Goal: Information Seeking & Learning: Learn about a topic

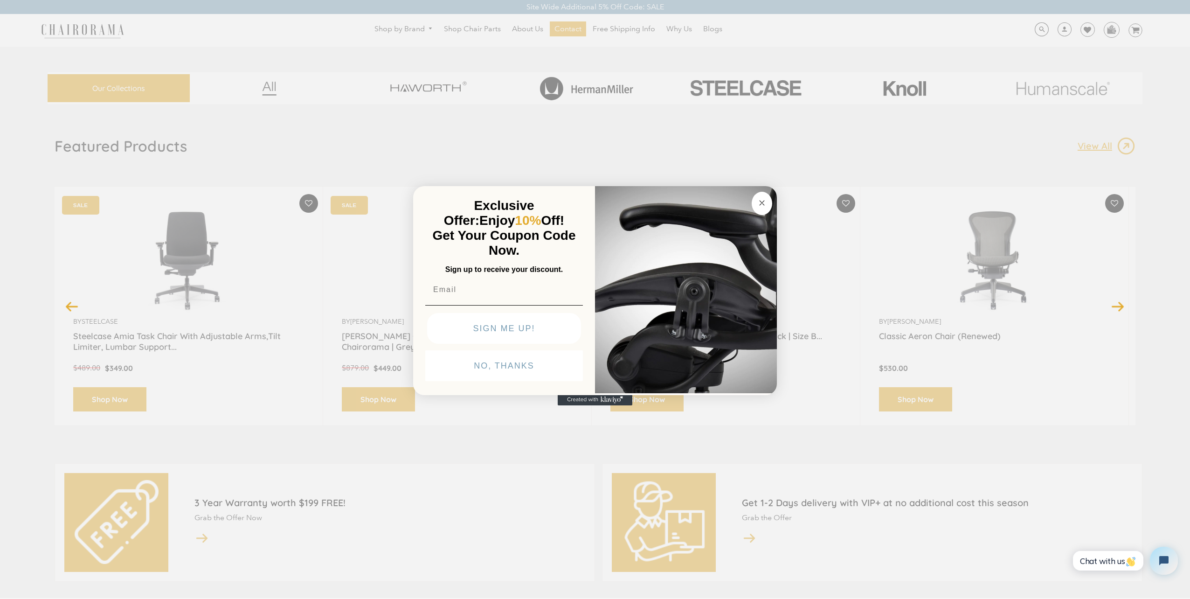
click at [801, 76] on div "Close dialog Exclusive Offer: Enjoy 10% Off! Get Your Coupon Code Now. Sign up …" at bounding box center [595, 298] width 1190 height 599
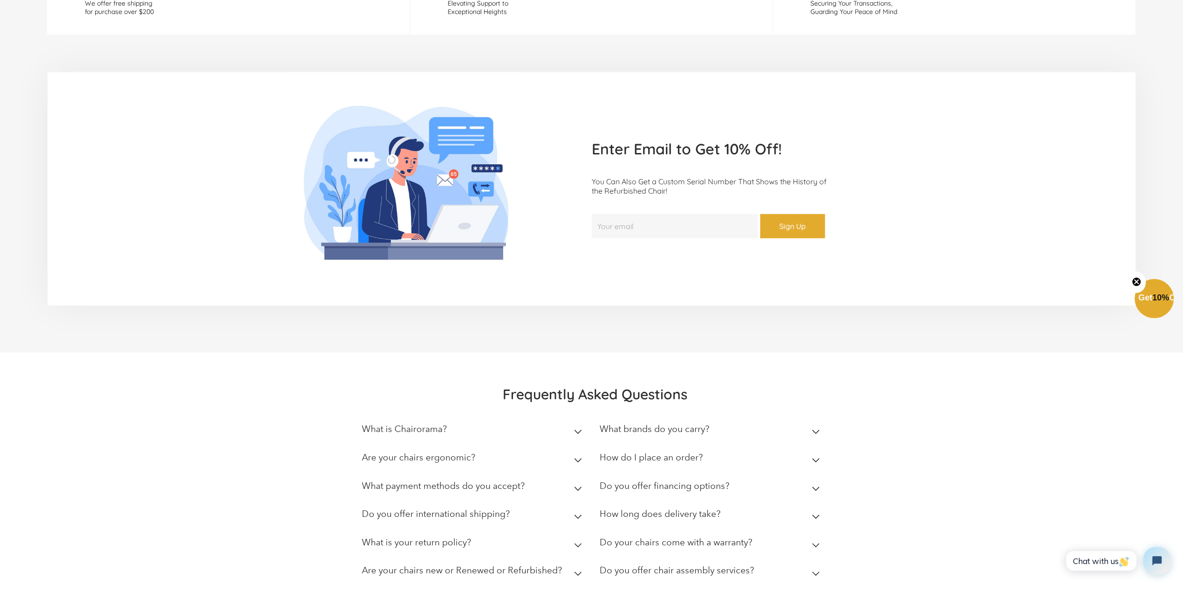
scroll to position [2472, 0]
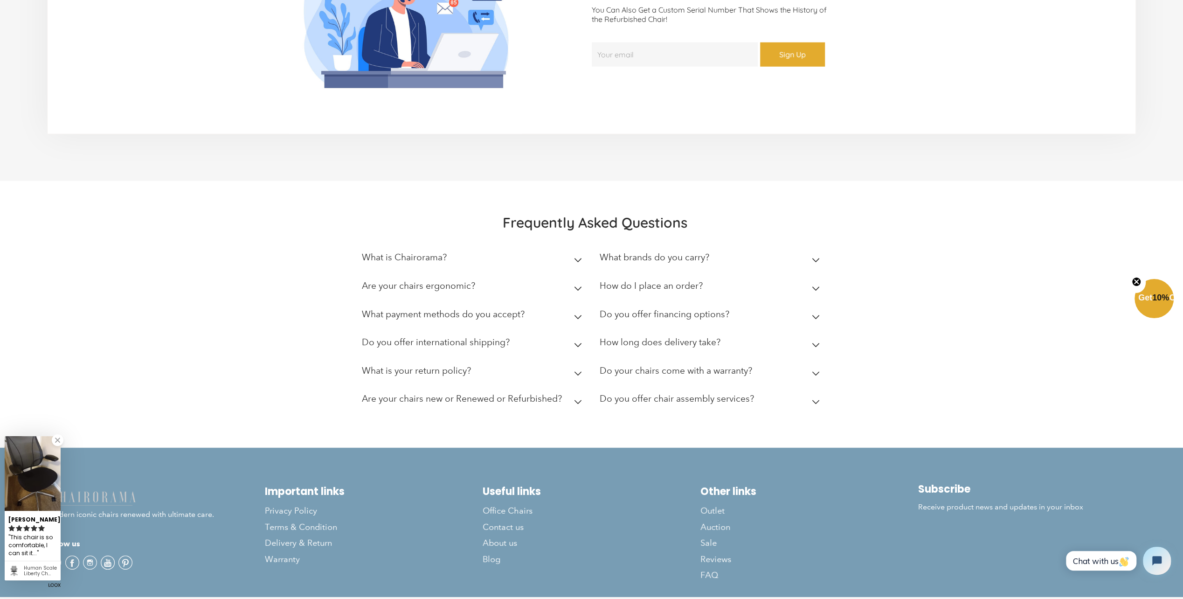
click at [739, 266] on summary "What brands do you carry?" at bounding box center [712, 259] width 224 height 28
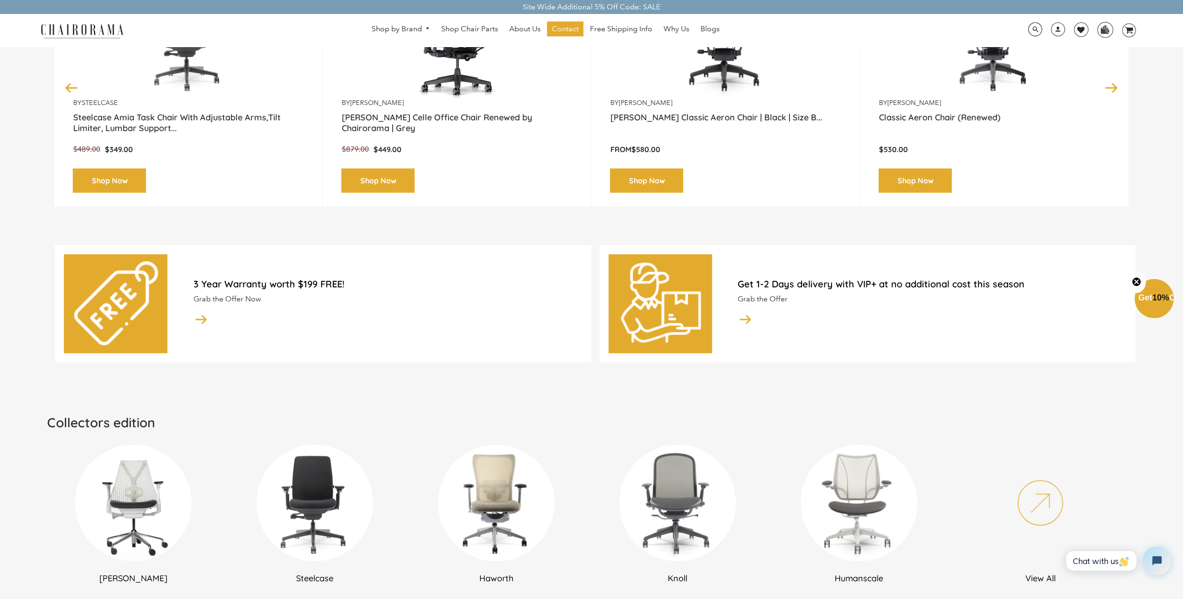
scroll to position [0, 0]
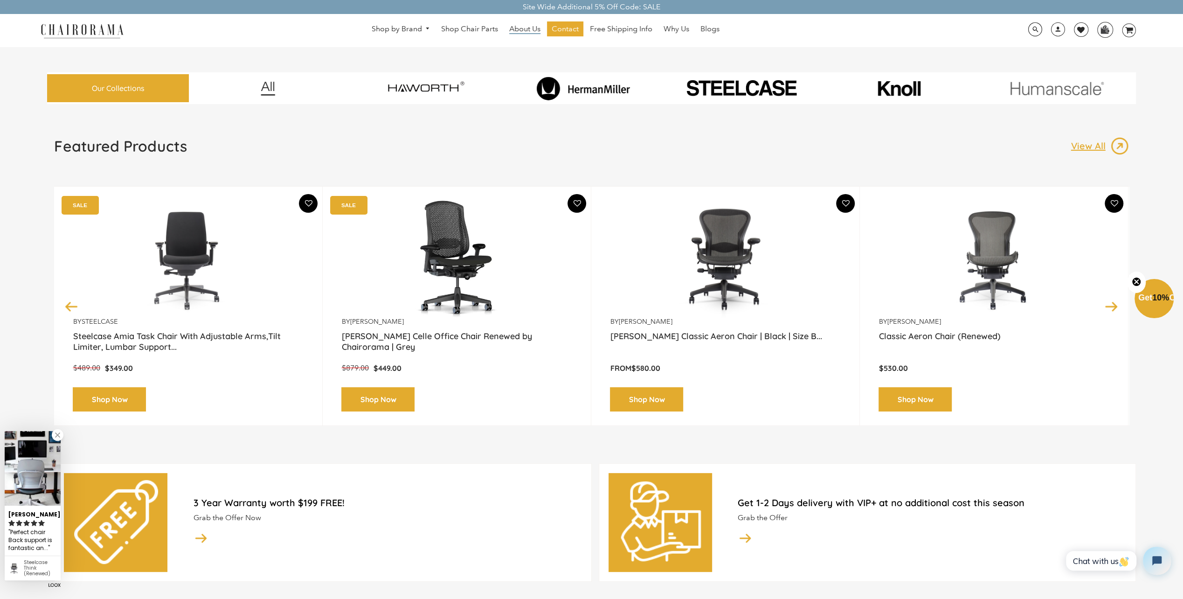
click at [527, 31] on span "About Us" at bounding box center [524, 29] width 31 height 10
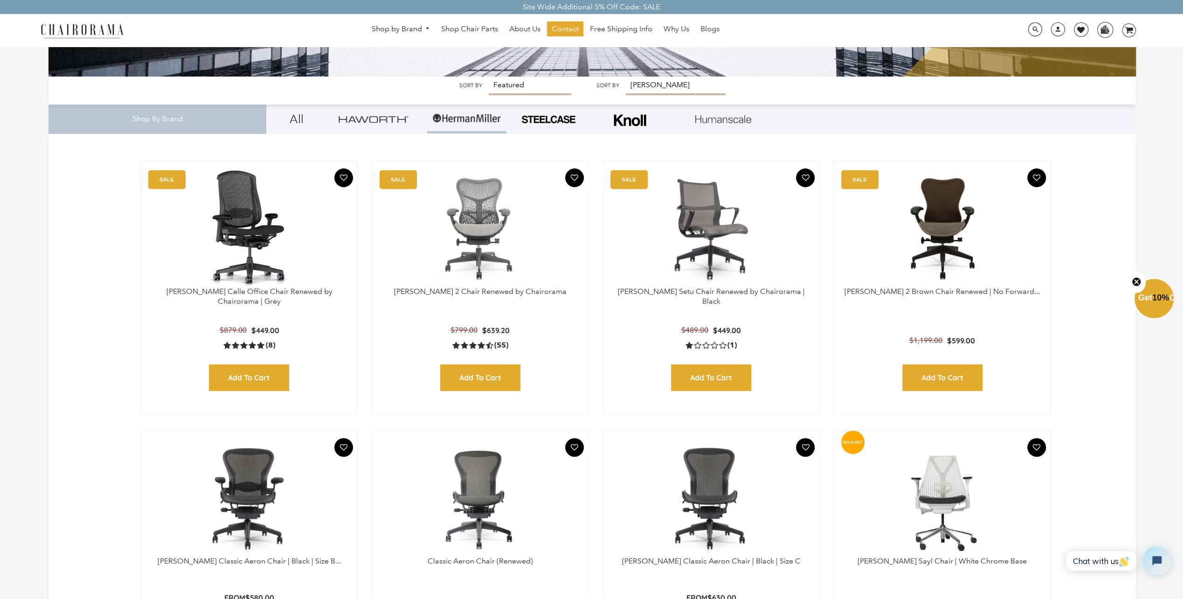
scroll to position [280, 0]
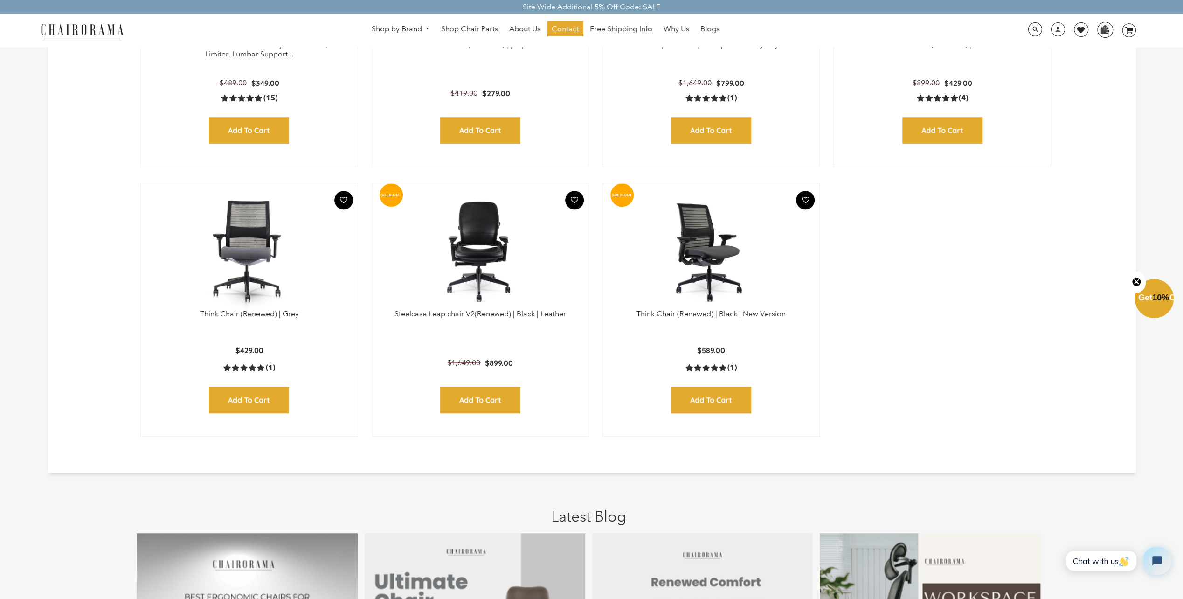
scroll to position [420, 0]
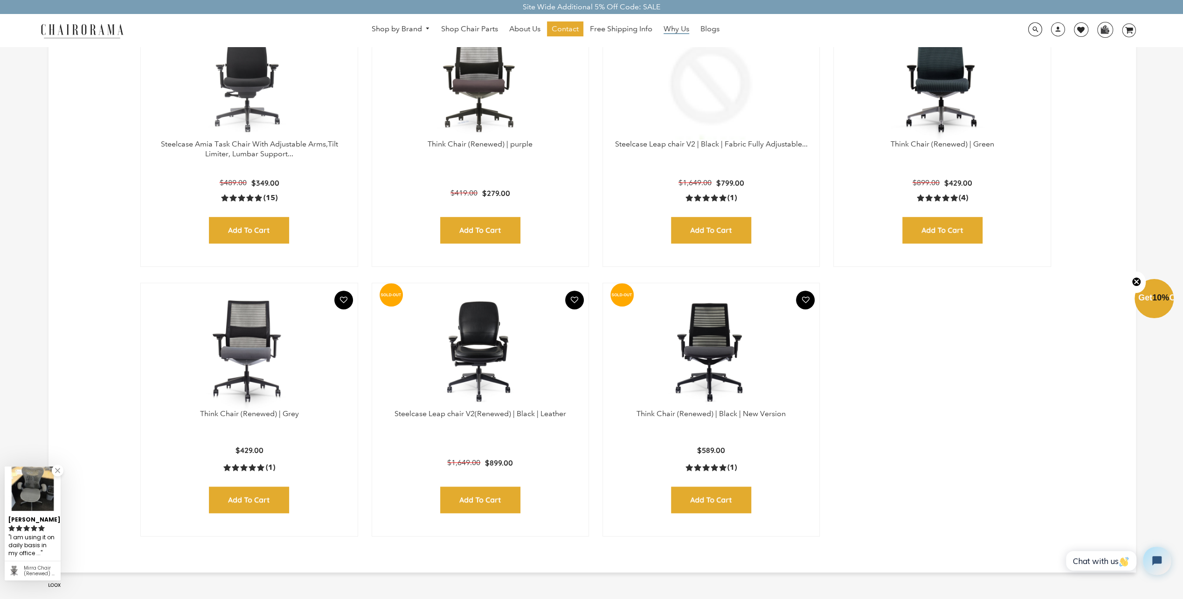
click at [678, 27] on span "Why Us" at bounding box center [677, 29] width 26 height 10
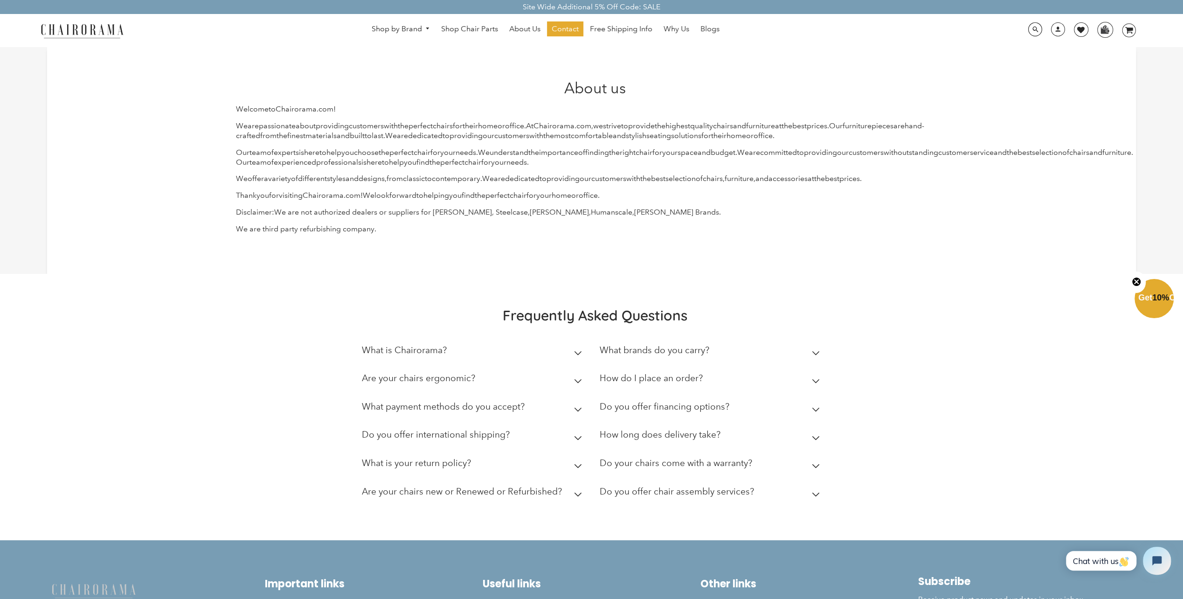
click at [701, 353] on h2 "What brands do you carry?" at bounding box center [655, 350] width 110 height 11
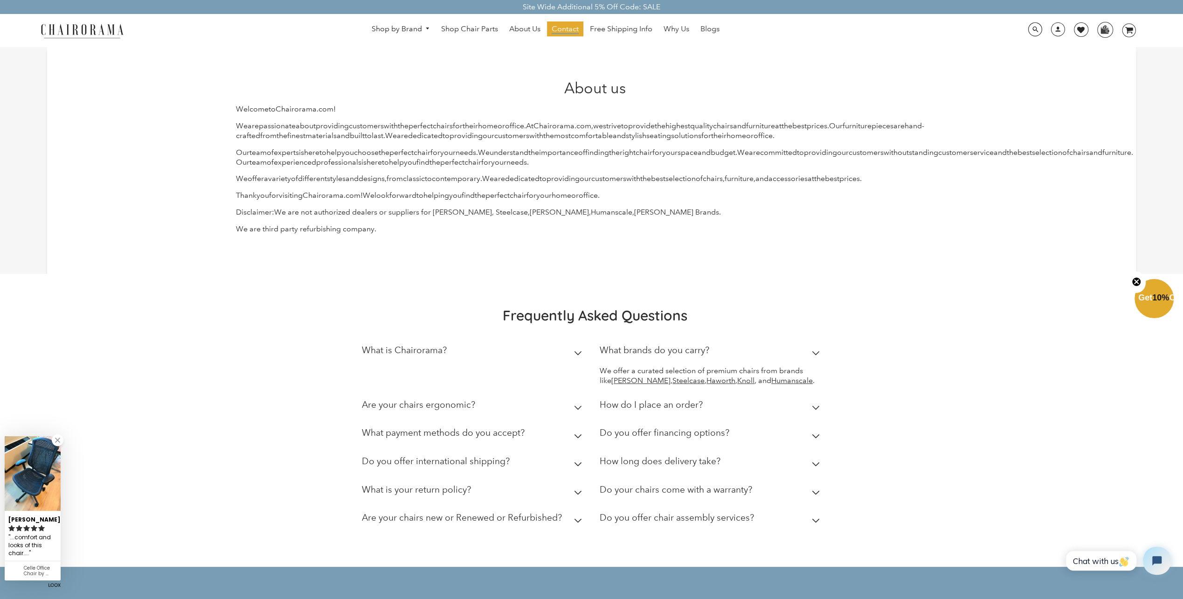
click at [567, 30] on span "Contact" at bounding box center [565, 29] width 27 height 10
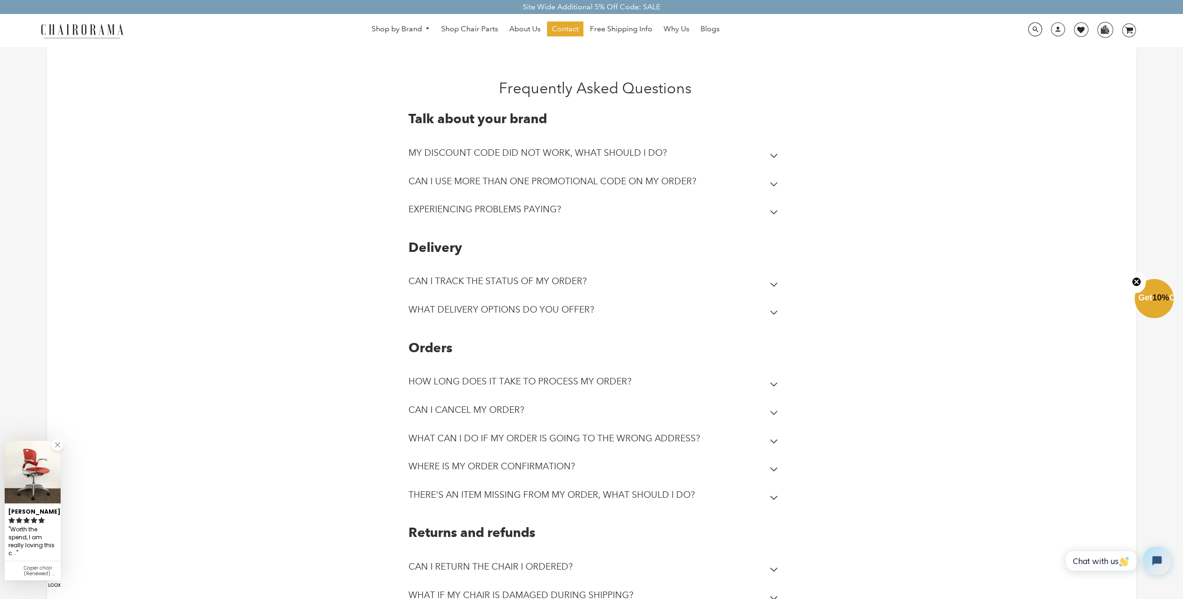
click at [773, 283] on icon at bounding box center [774, 284] width 8 height 5
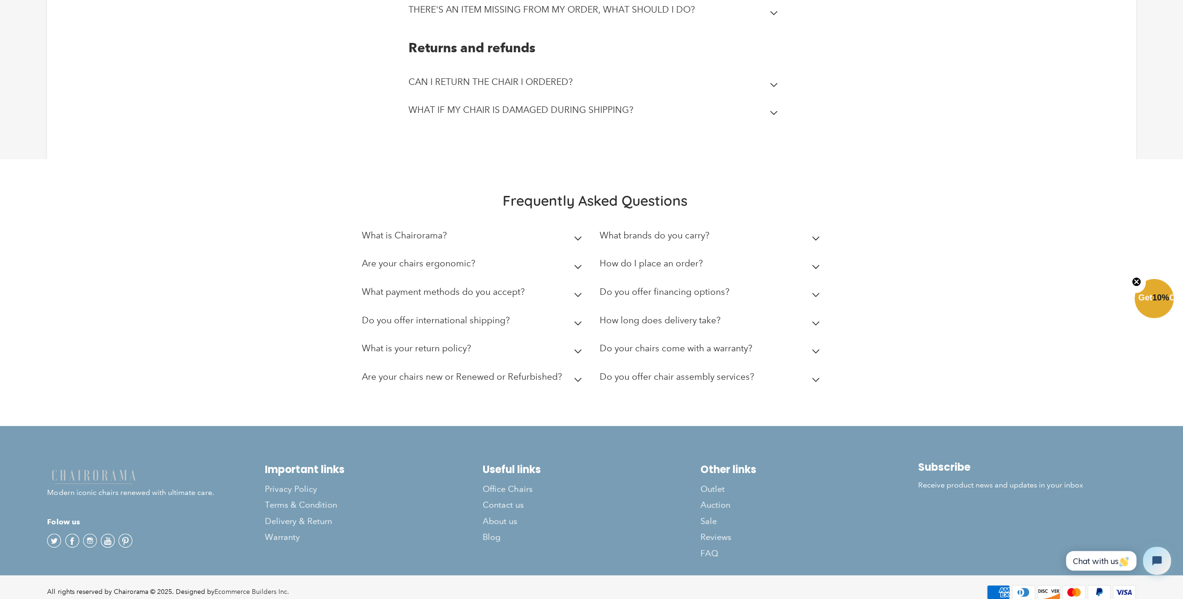
scroll to position [513, 0]
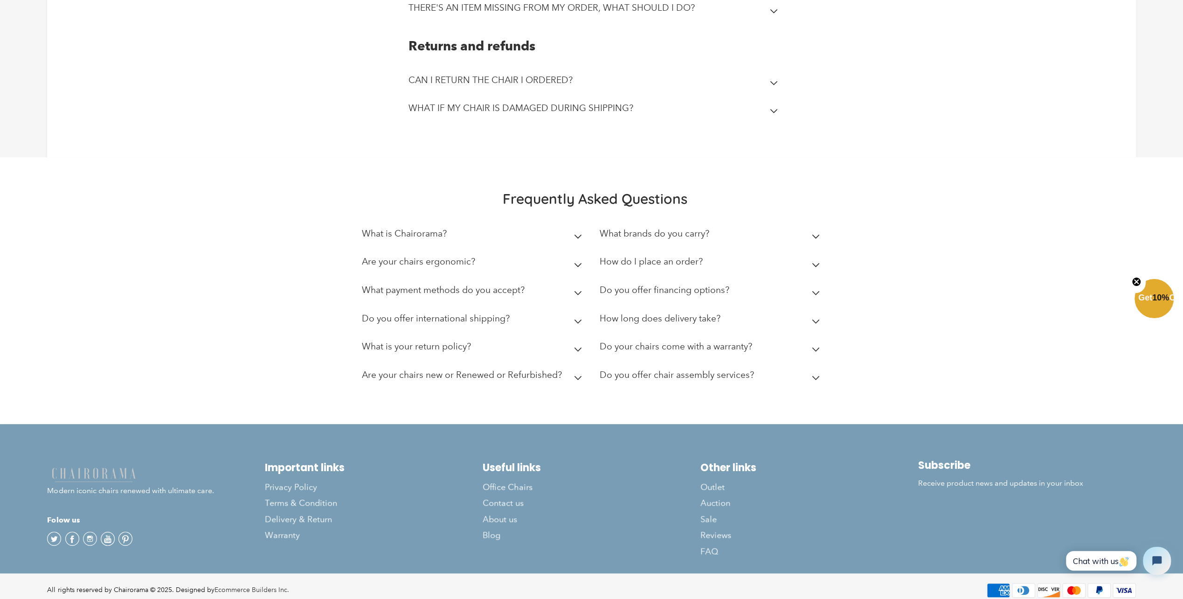
click at [453, 238] on summary "What is Chairorama?" at bounding box center [474, 236] width 224 height 28
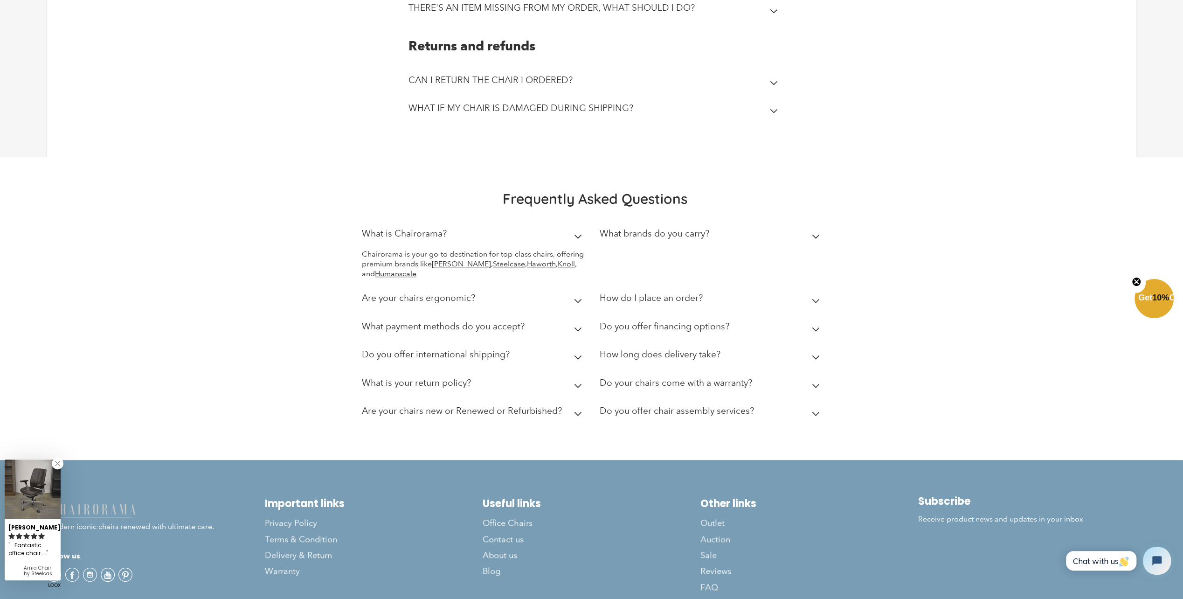
click at [465, 301] on h2 "Are your chairs ergonomic?" at bounding box center [418, 297] width 113 height 11
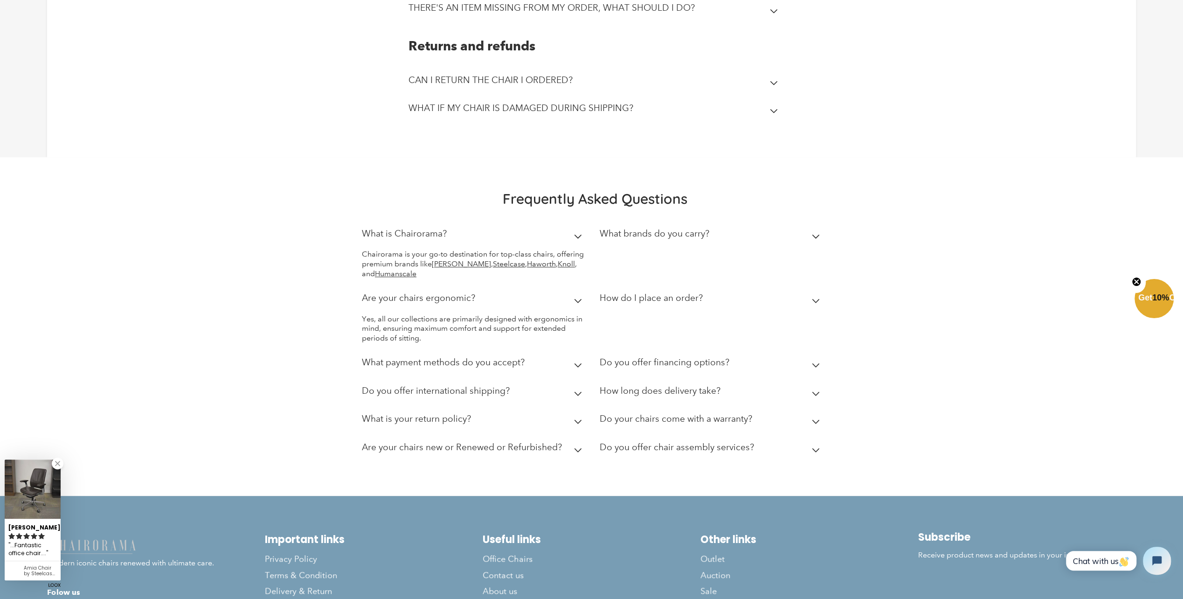
click at [475, 366] on h2 "What payment methods do you accept?" at bounding box center [443, 362] width 163 height 11
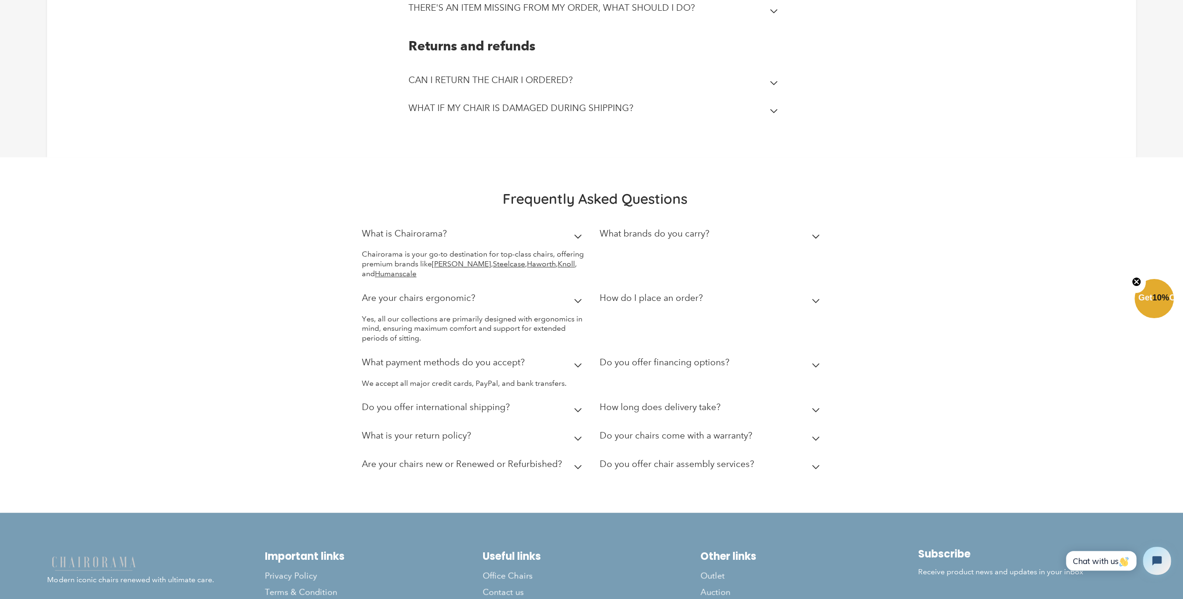
click at [476, 410] on h2 "Do you offer international shipping?" at bounding box center [436, 407] width 148 height 11
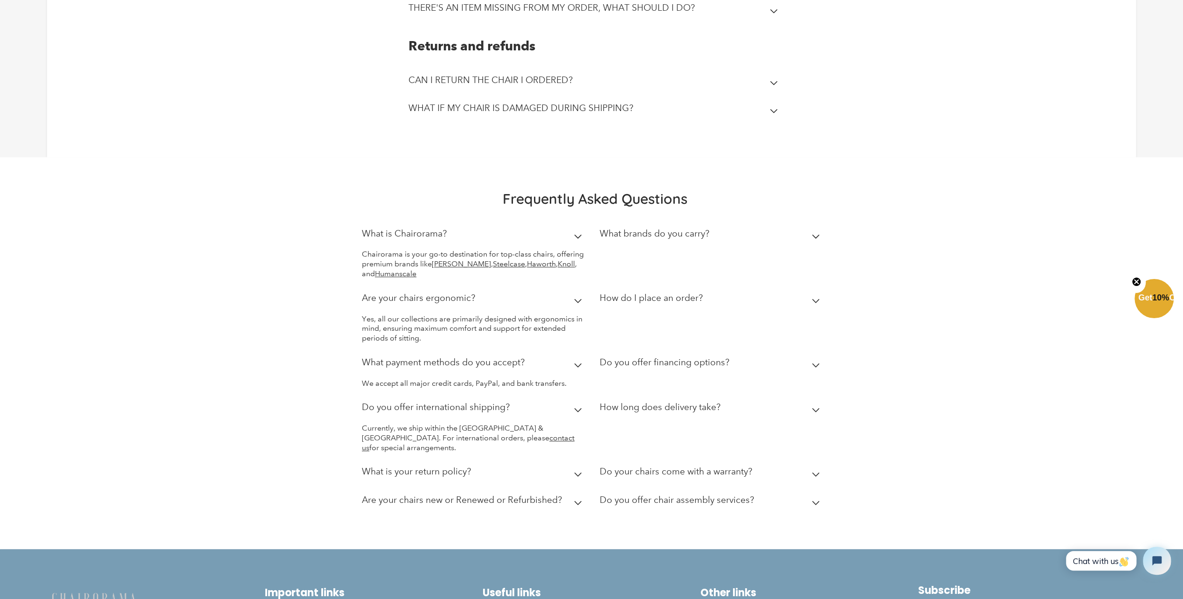
click at [461, 466] on h2 "What is your return policy?" at bounding box center [416, 471] width 109 height 11
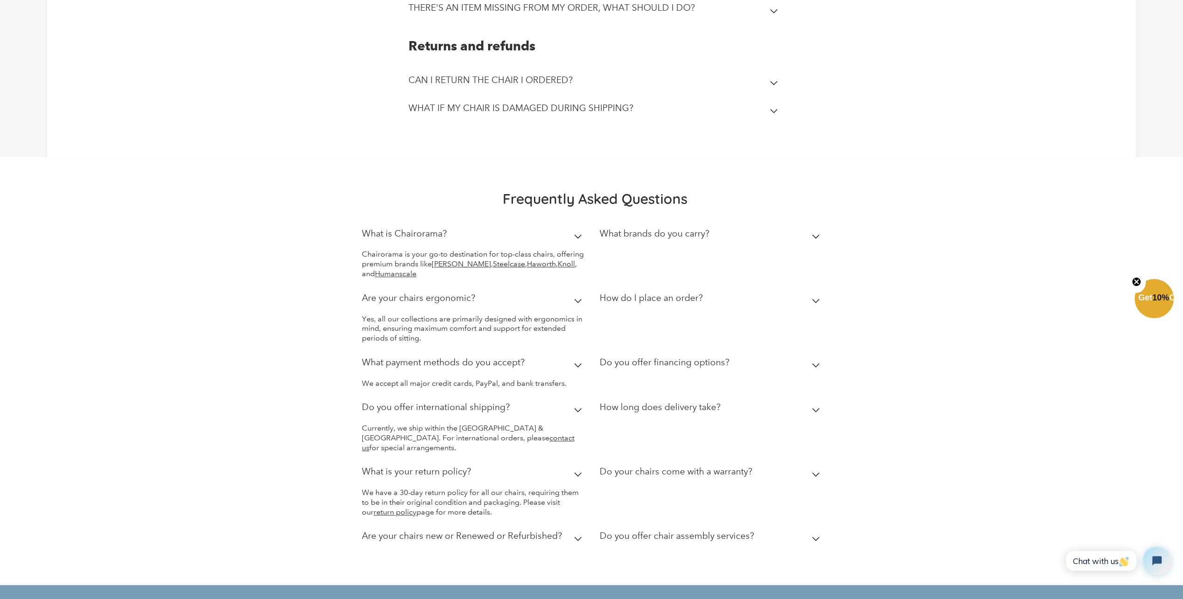
click at [640, 530] on h2 "Do you offer chair assembly services?" at bounding box center [677, 535] width 154 height 11
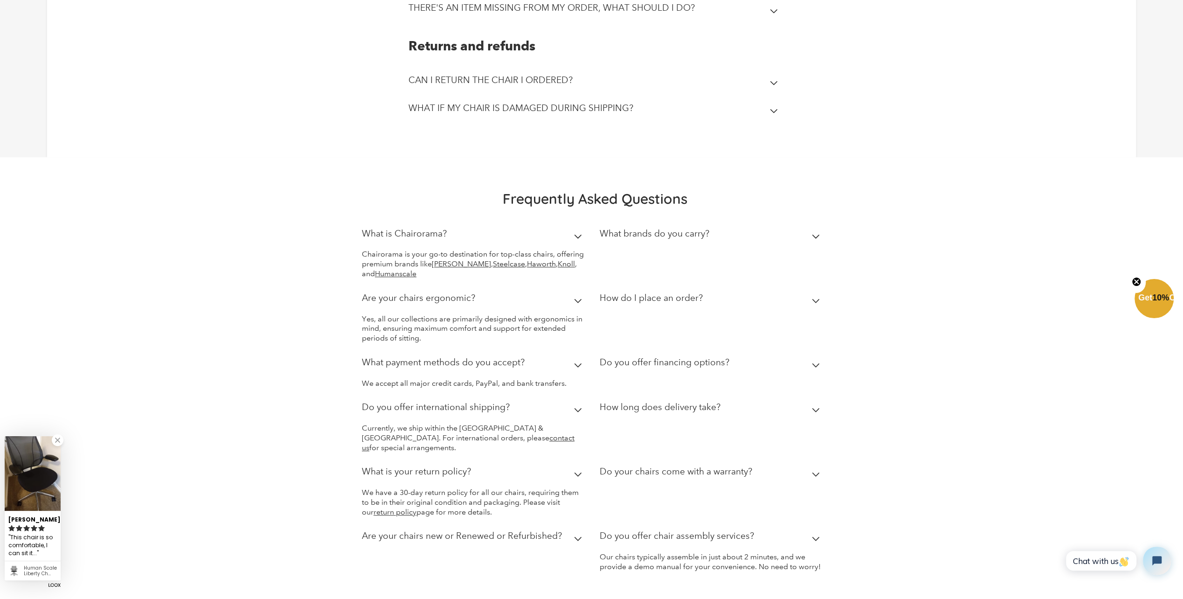
click at [645, 466] on h2 "Do your chairs come with a warranty?" at bounding box center [676, 471] width 153 height 11
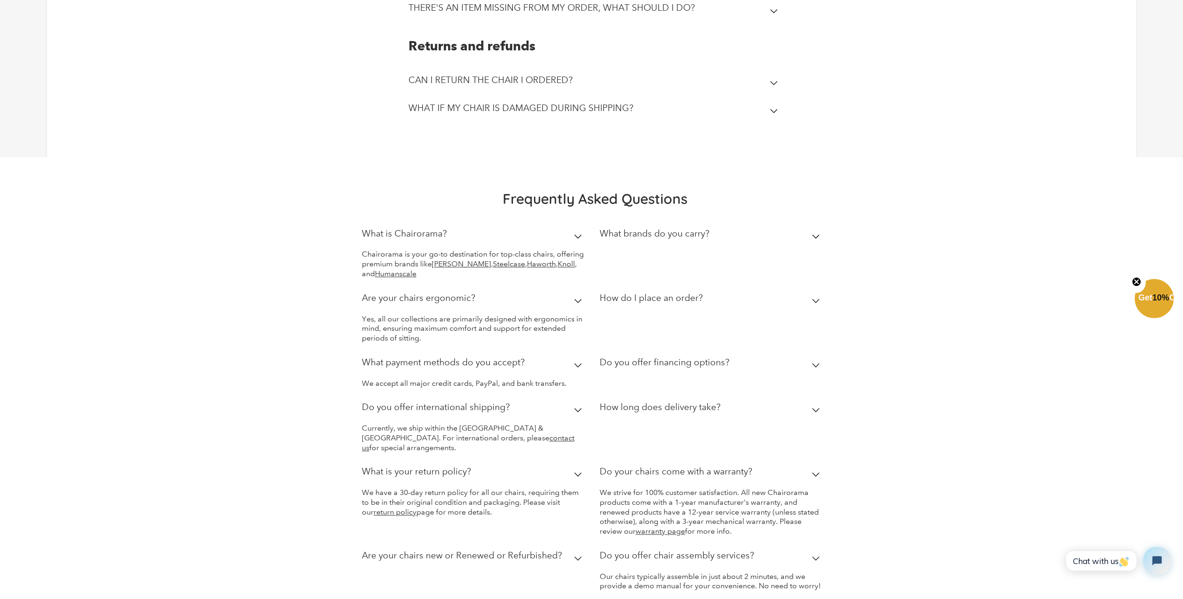
click at [645, 408] on h2 "How long does delivery take?" at bounding box center [660, 407] width 121 height 11
click at [657, 370] on div "Do you offer financing options?" at bounding box center [665, 364] width 130 height 15
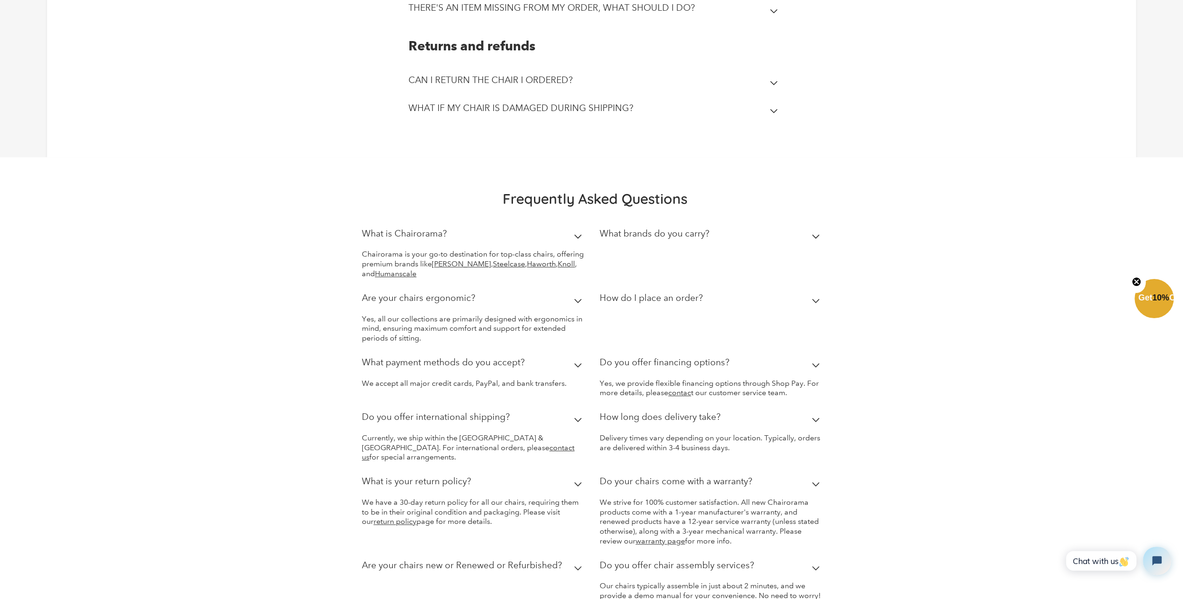
click at [687, 302] on h2 "How do I place an order?" at bounding box center [651, 297] width 103 height 11
click at [689, 243] on div "What brands do you carry?" at bounding box center [655, 235] width 110 height 15
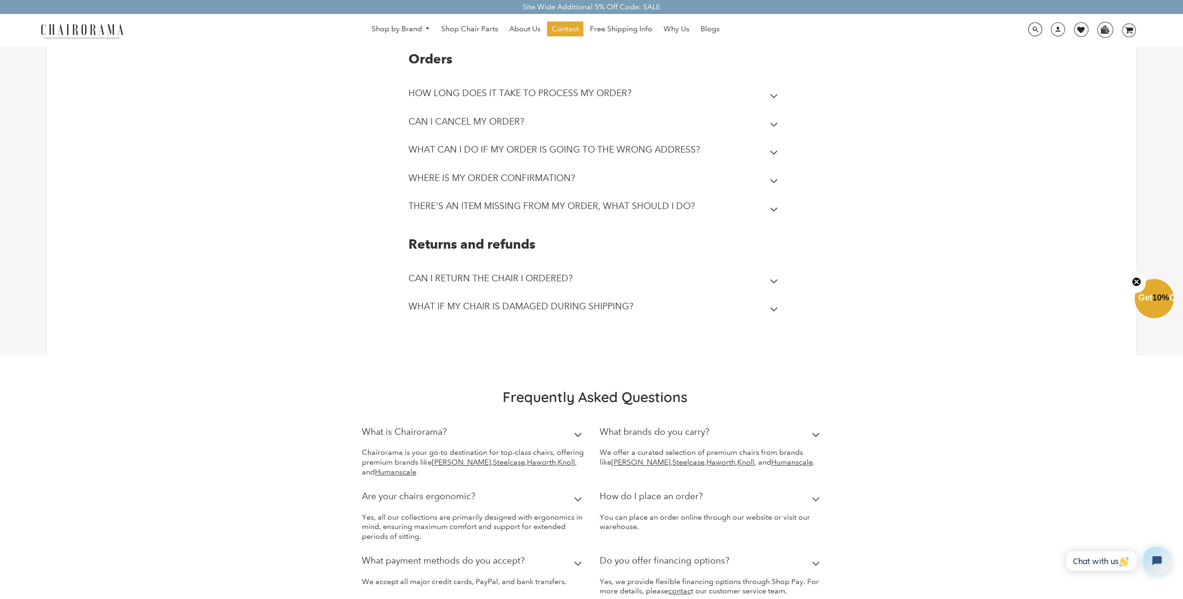
scroll to position [187, 0]
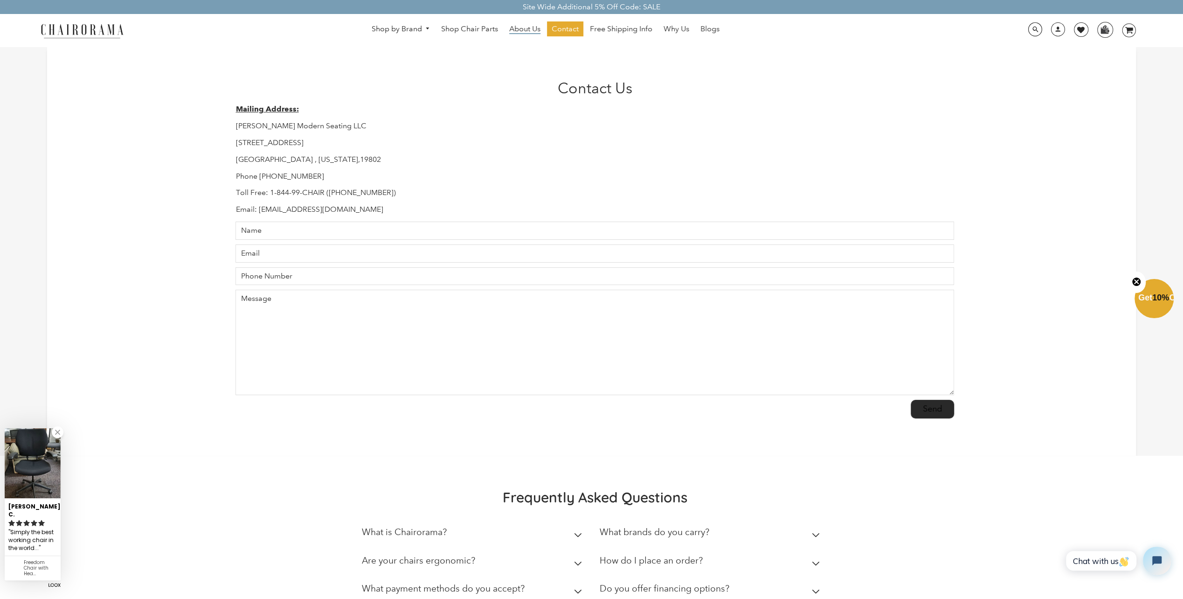
click at [534, 29] on span "About Us" at bounding box center [524, 29] width 31 height 10
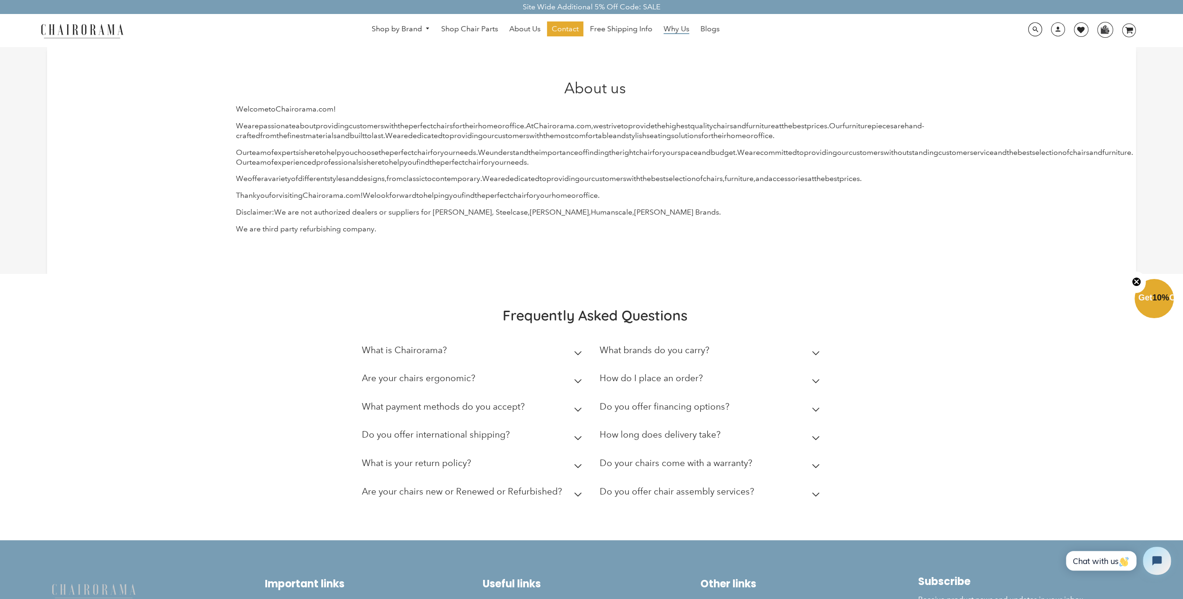
click at [684, 29] on span "Why Us" at bounding box center [677, 29] width 26 height 10
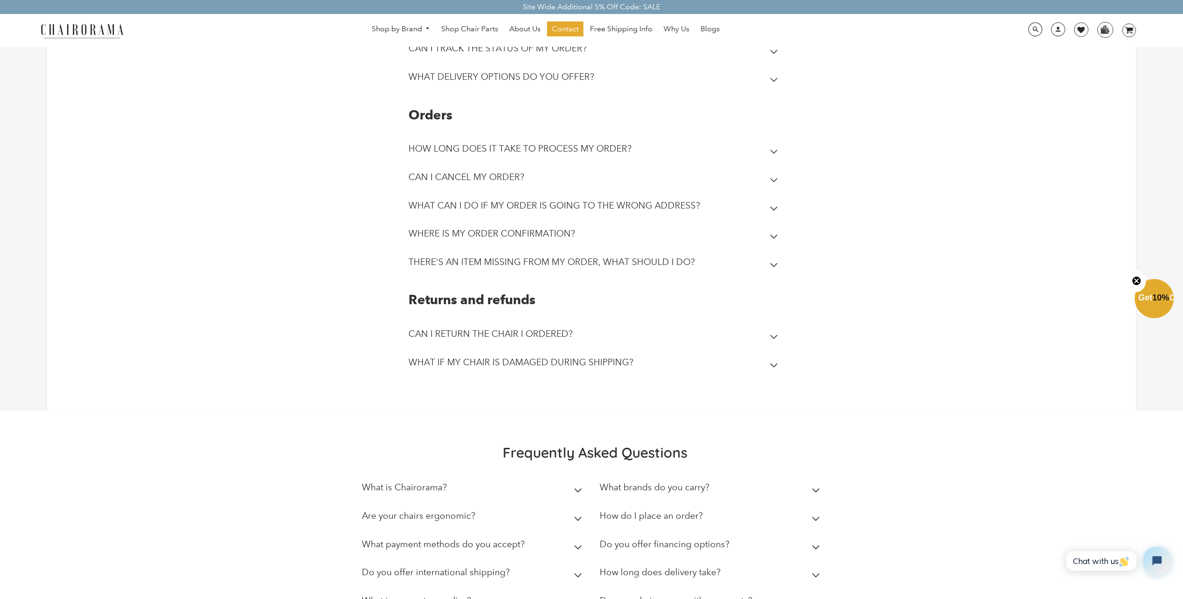
scroll to position [233, 0]
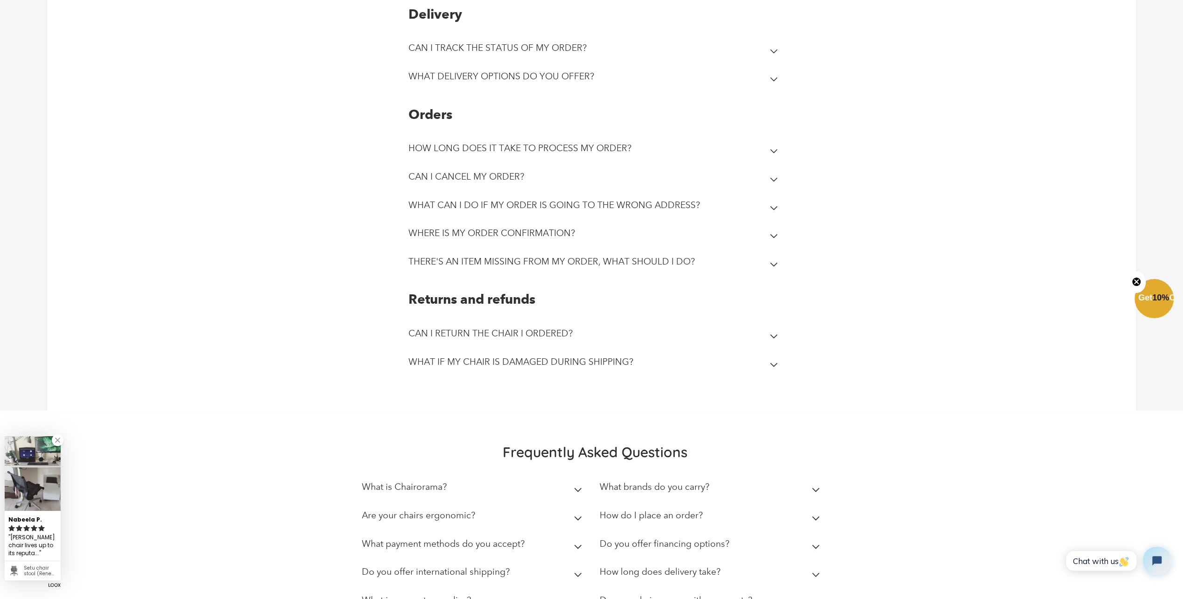
click at [570, 338] on h2 "CAN I RETURN THE CHAIR I ORDERED?" at bounding box center [491, 333] width 164 height 11
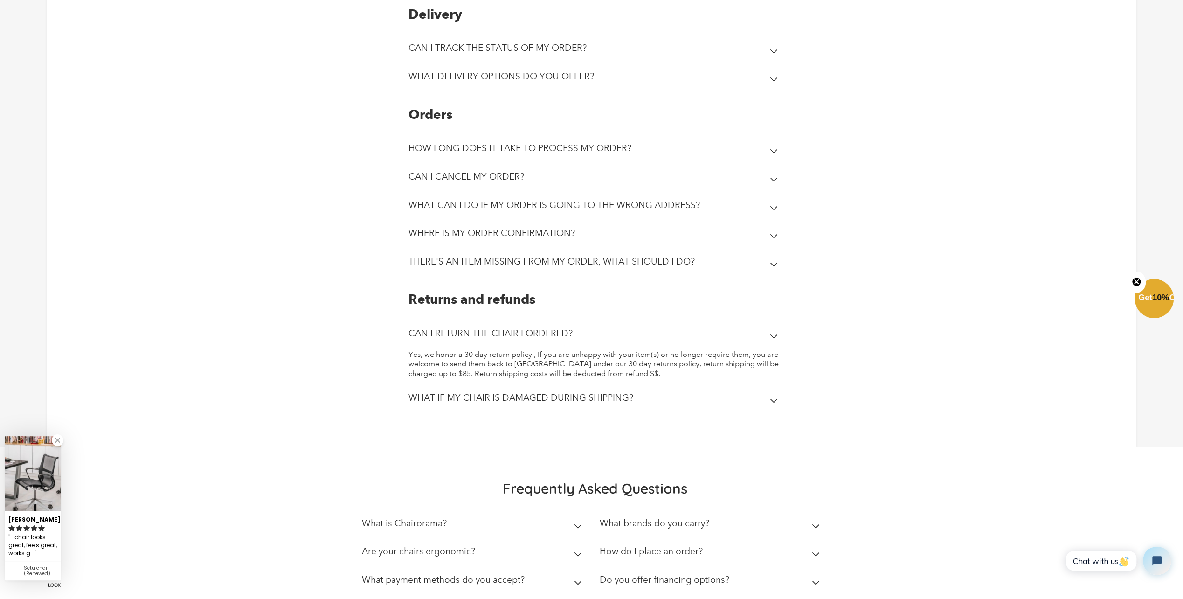
click at [624, 397] on h2 "WHAT IF MY CHAIR IS DAMAGED DURING SHIPPING?" at bounding box center [521, 397] width 225 height 11
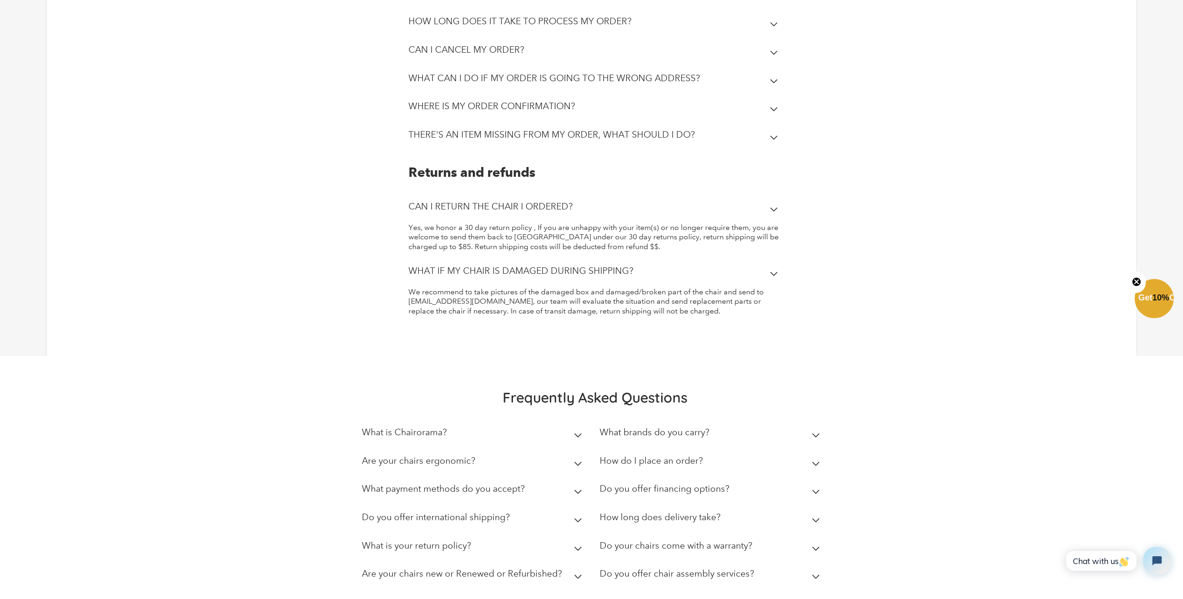
scroll to position [569, 0]
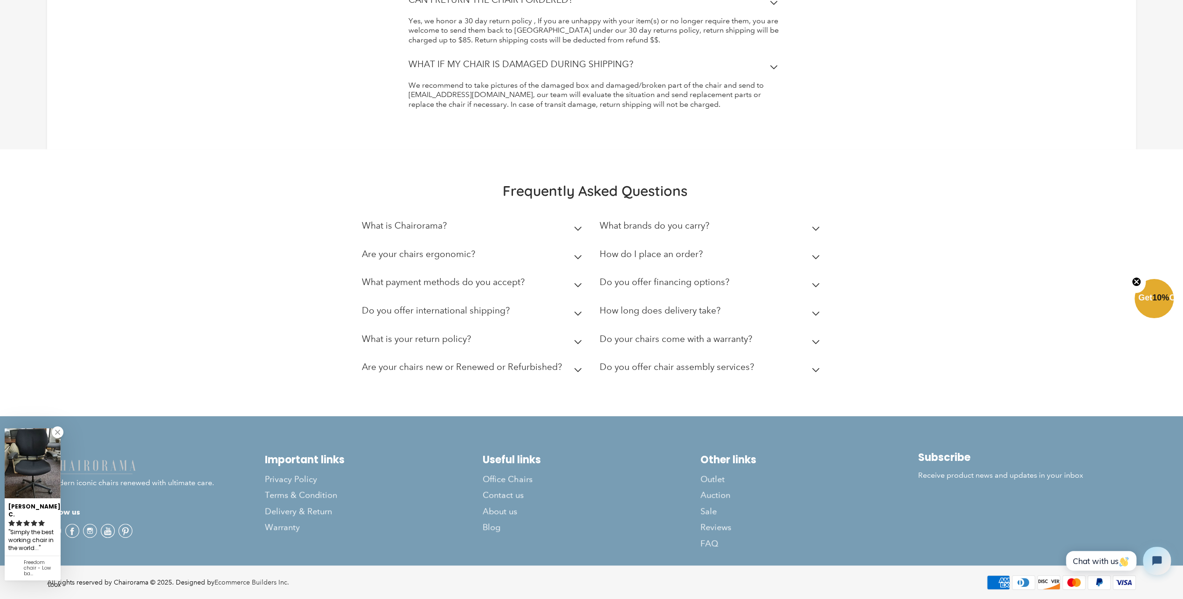
click at [644, 255] on h2 "How do I place an order?" at bounding box center [651, 254] width 103 height 11
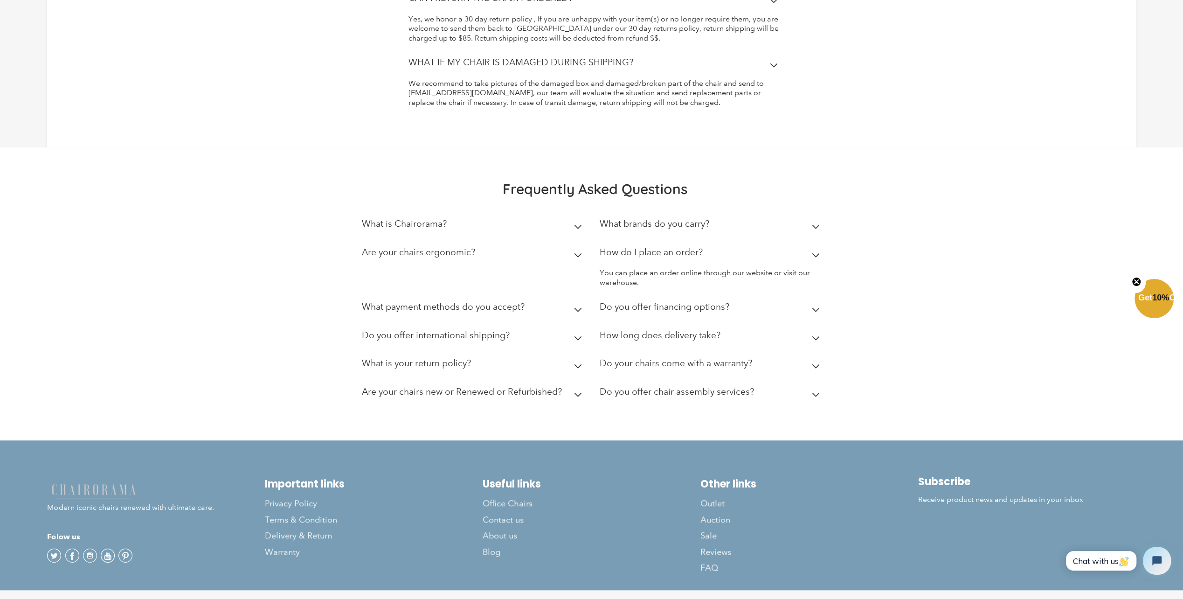
click at [645, 228] on h2 "What brands do you carry?" at bounding box center [655, 223] width 110 height 11
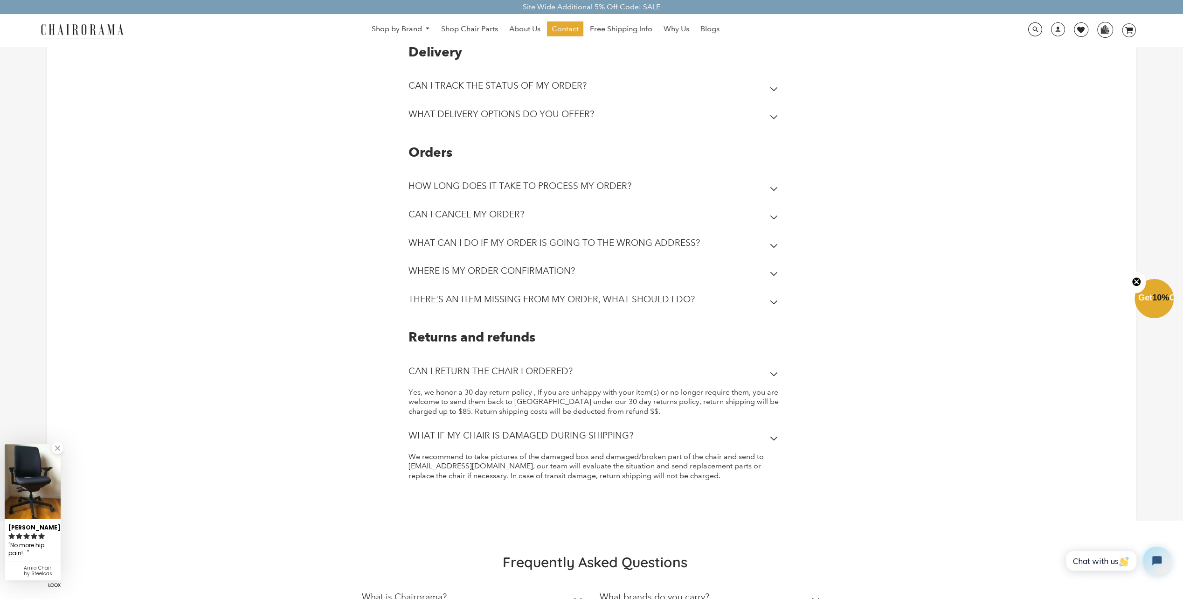
scroll to position [0, 0]
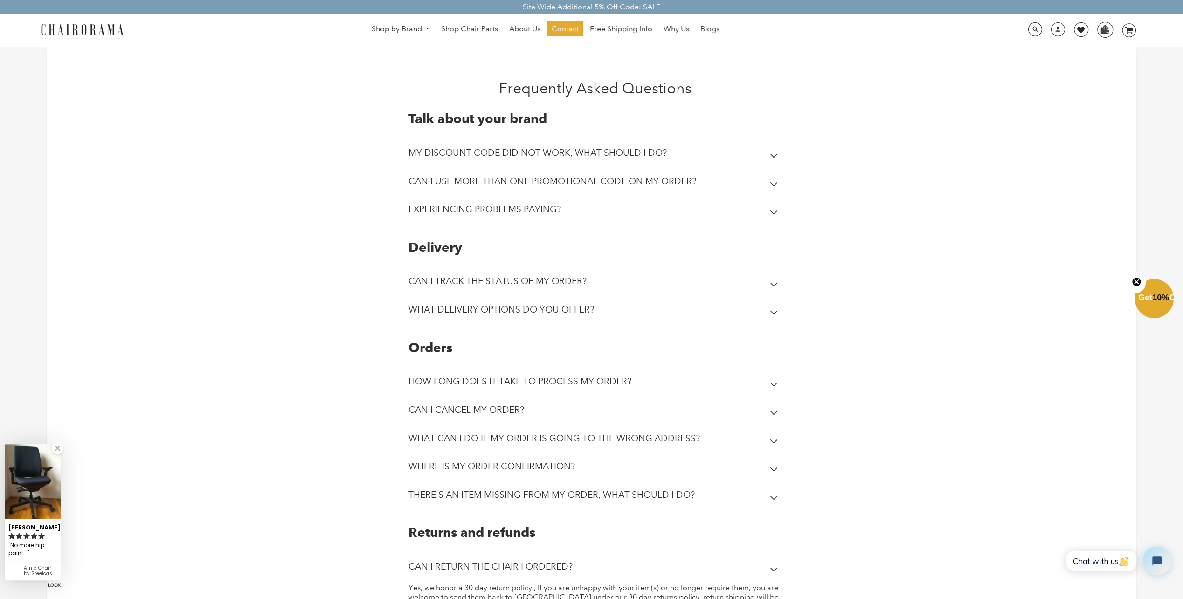
click at [84, 24] on img at bounding box center [81, 30] width 93 height 16
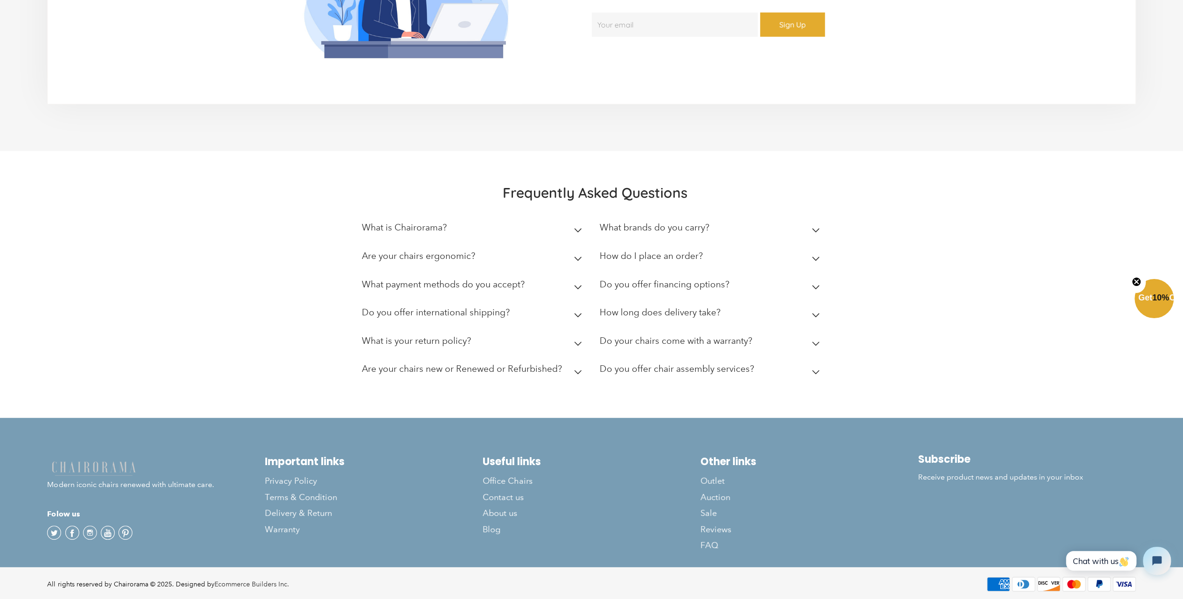
scroll to position [2502, 0]
click at [190, 478] on p "Modern iconic chairs renewed with ultimate care." at bounding box center [156, 475] width 218 height 30
click at [704, 508] on span "Sale" at bounding box center [709, 513] width 16 height 11
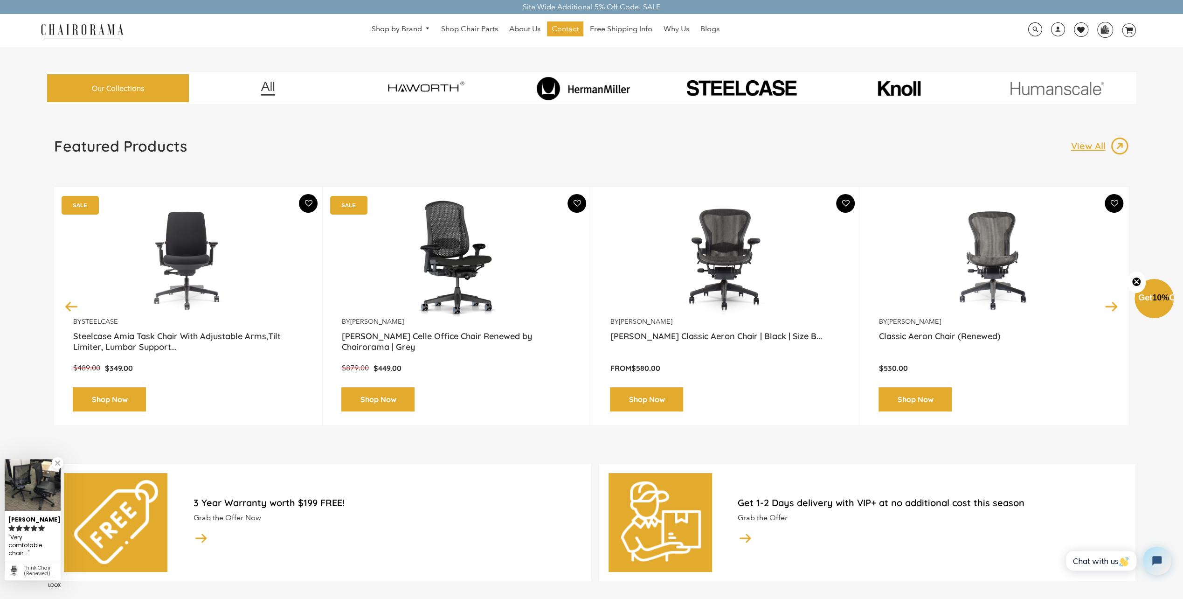
click at [587, 89] on img at bounding box center [583, 88] width 131 height 24
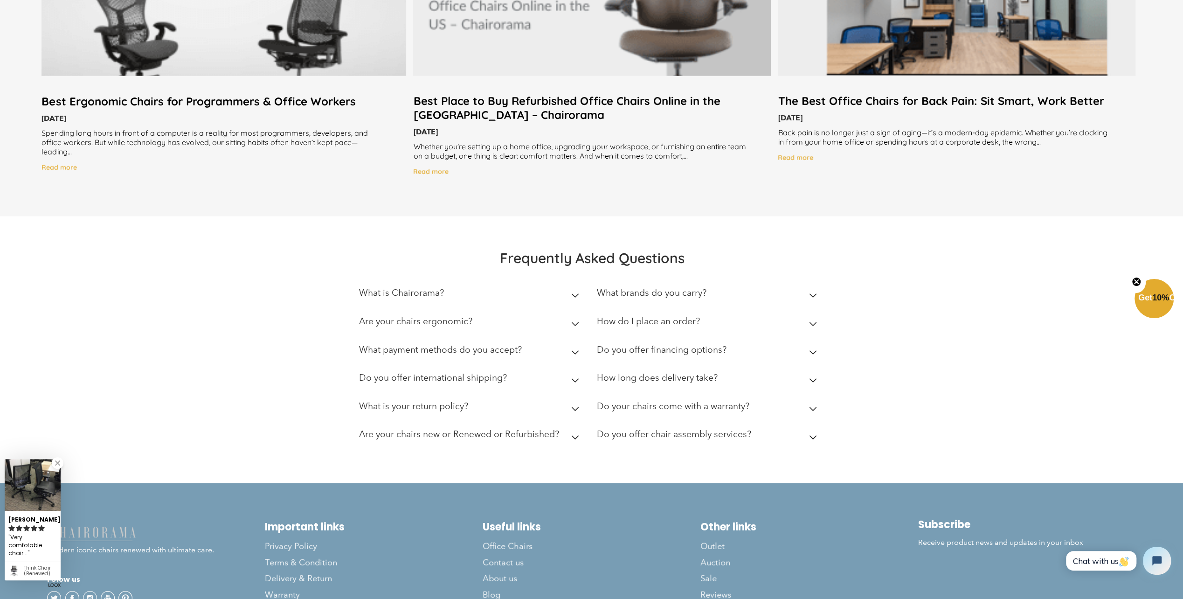
scroll to position [2158, 0]
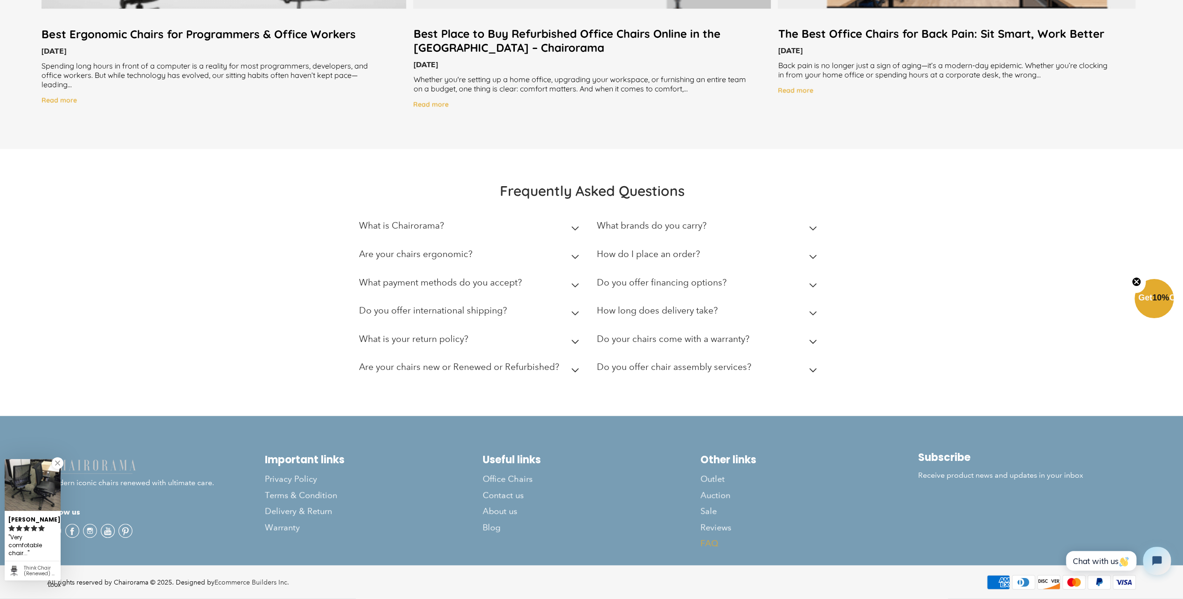
click at [716, 537] on link "FAQ" at bounding box center [810, 543] width 218 height 16
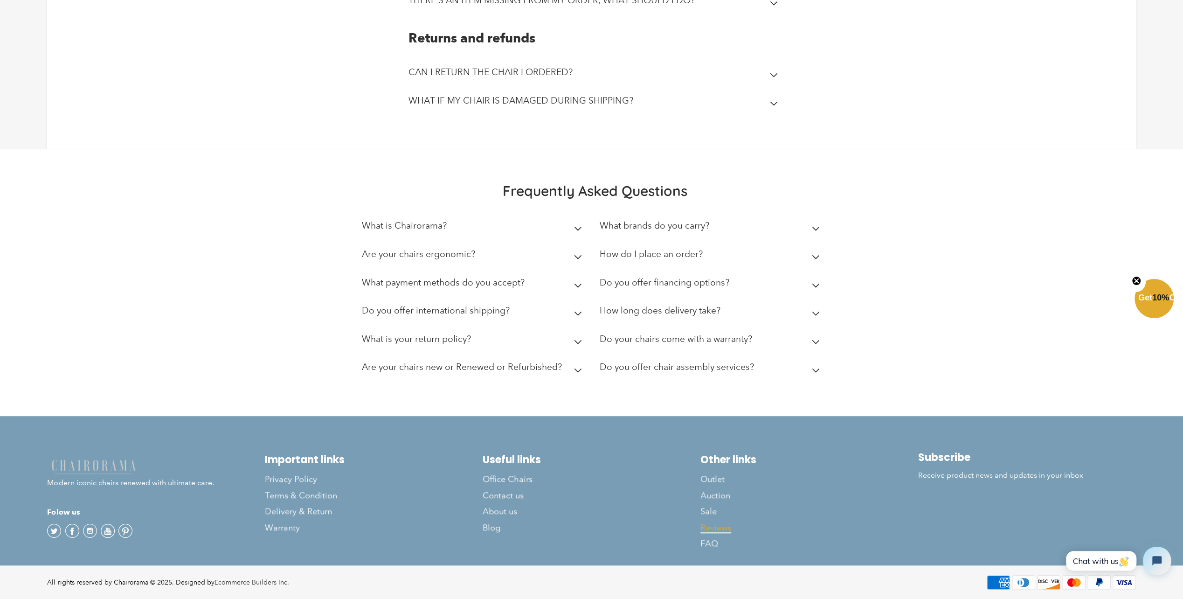
click at [724, 527] on span "Reviews" at bounding box center [716, 527] width 31 height 11
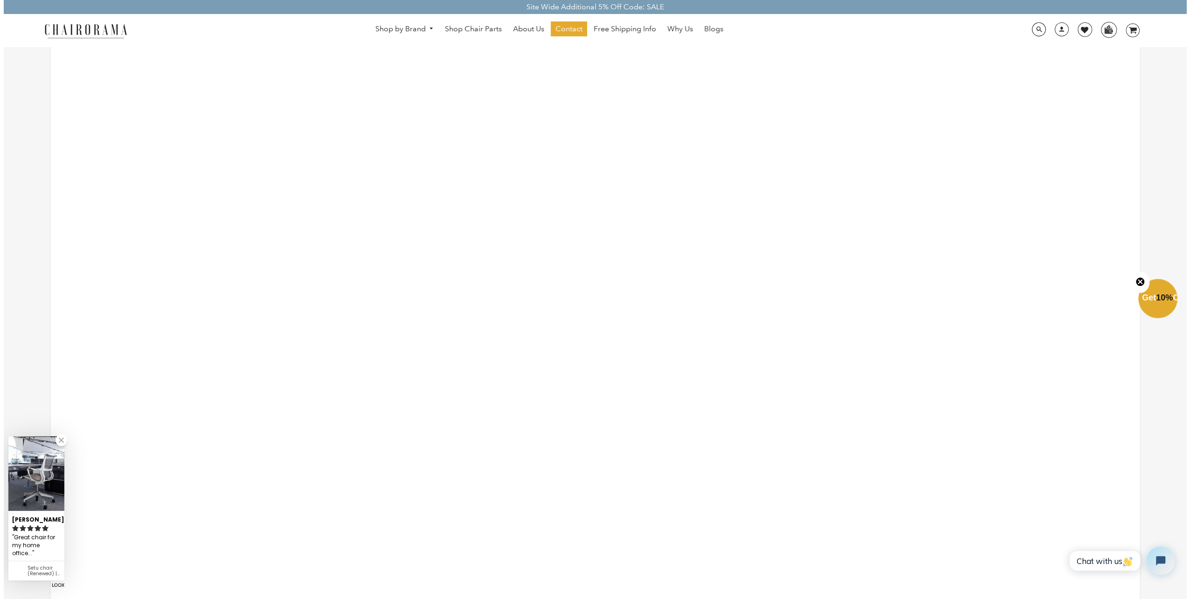
scroll to position [746, 0]
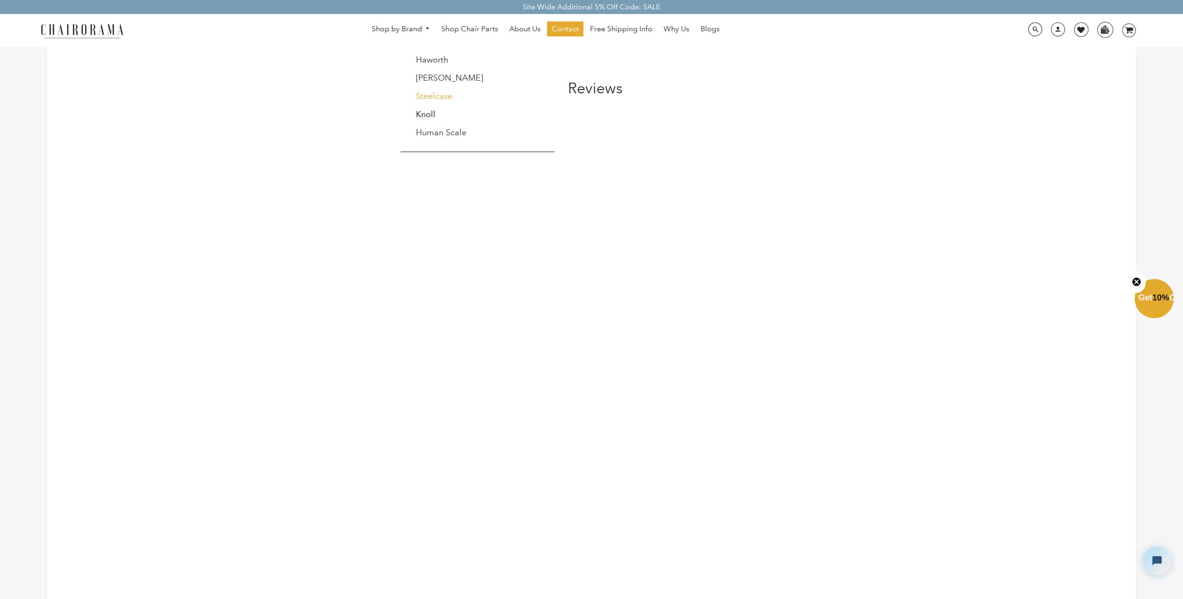
click at [446, 97] on link "Steelcase" at bounding box center [434, 96] width 36 height 10
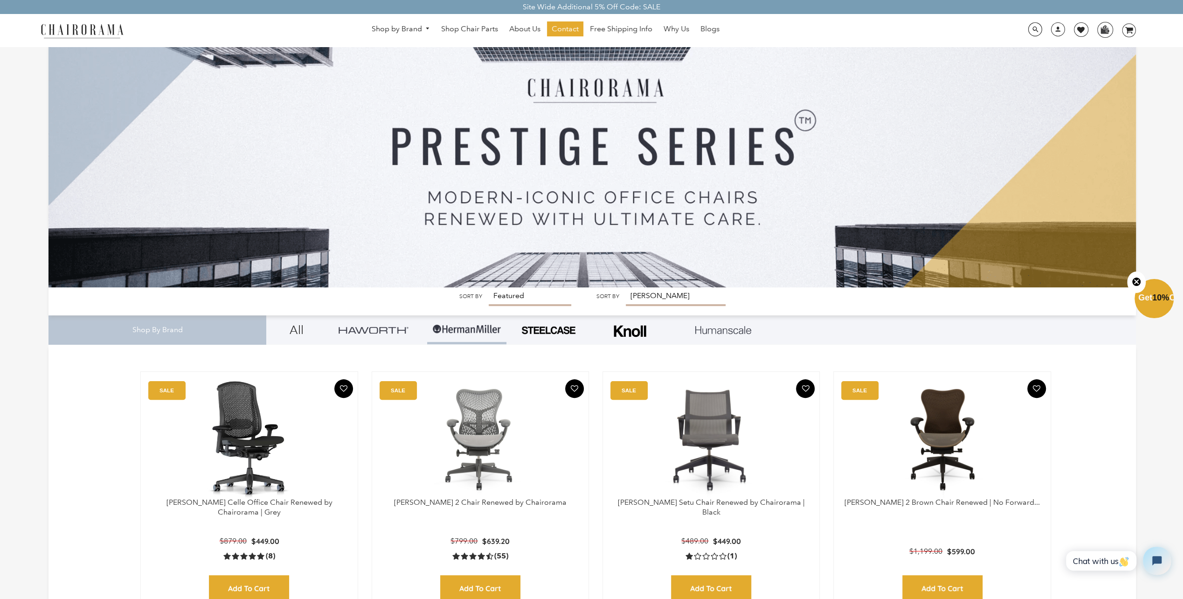
scroll to position [187, 0]
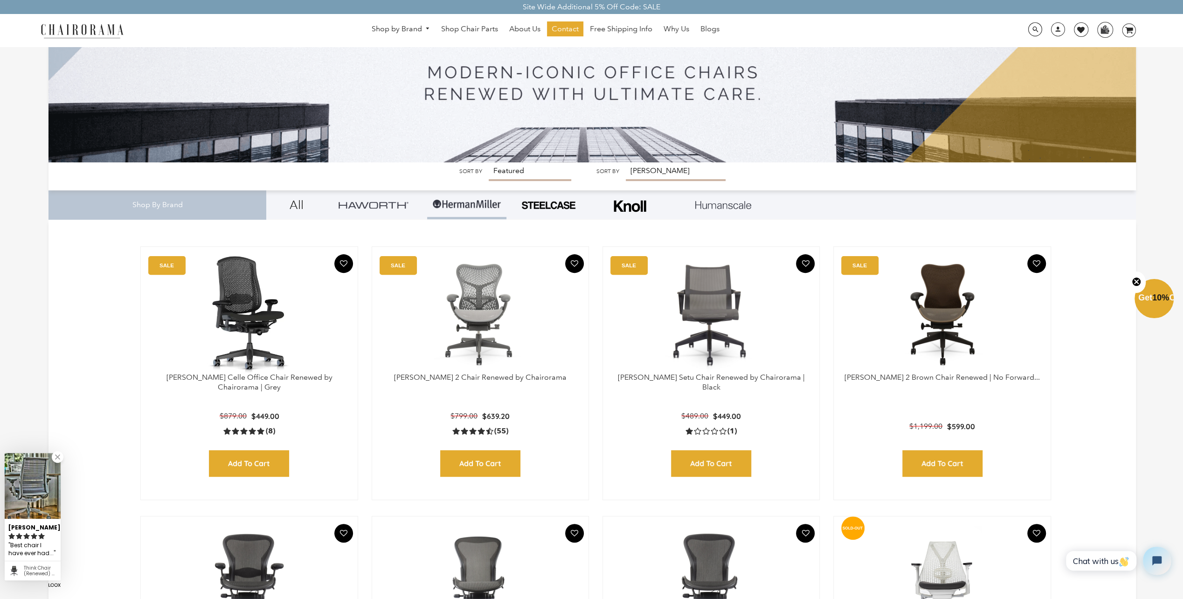
click at [529, 172] on select "Featured Best Selling Alphabetically, A-Z Alphabetically, Z-A Price, low to hig…" at bounding box center [530, 171] width 83 height 19
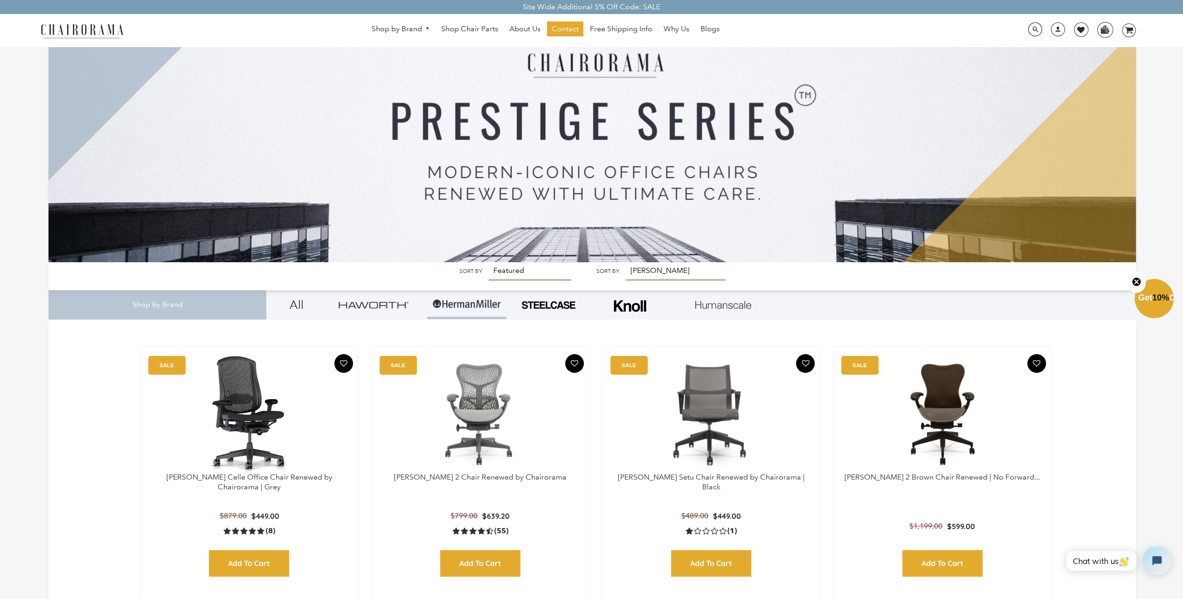
scroll to position [0, 0]
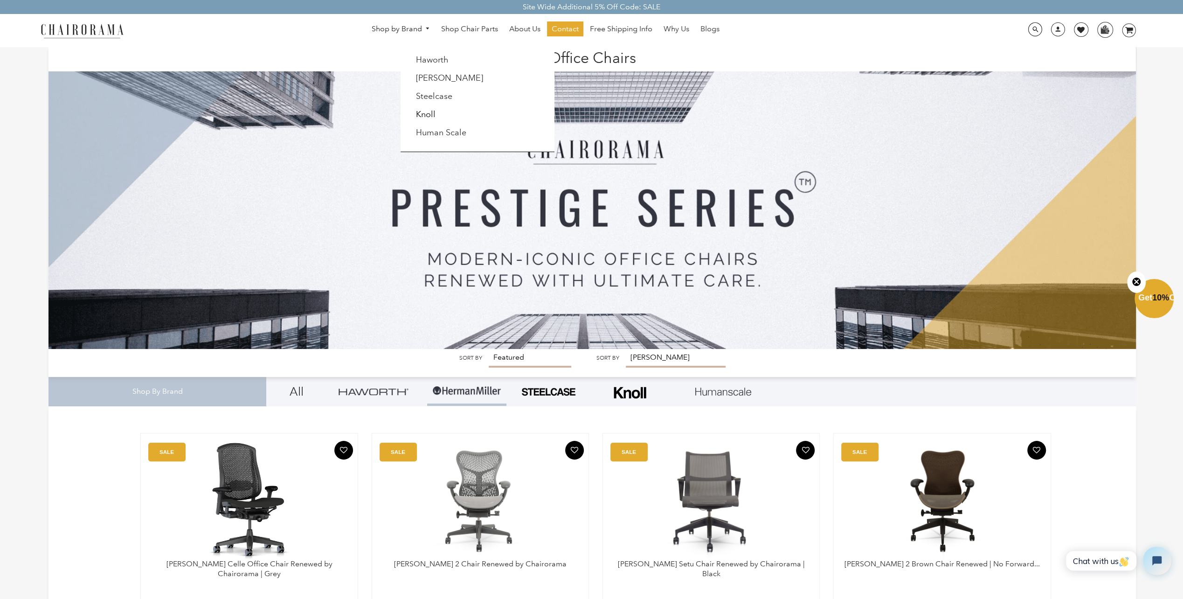
click at [410, 31] on link "Shop by Brand" at bounding box center [401, 29] width 68 height 14
click at [440, 61] on link "Haworth" at bounding box center [432, 60] width 33 height 10
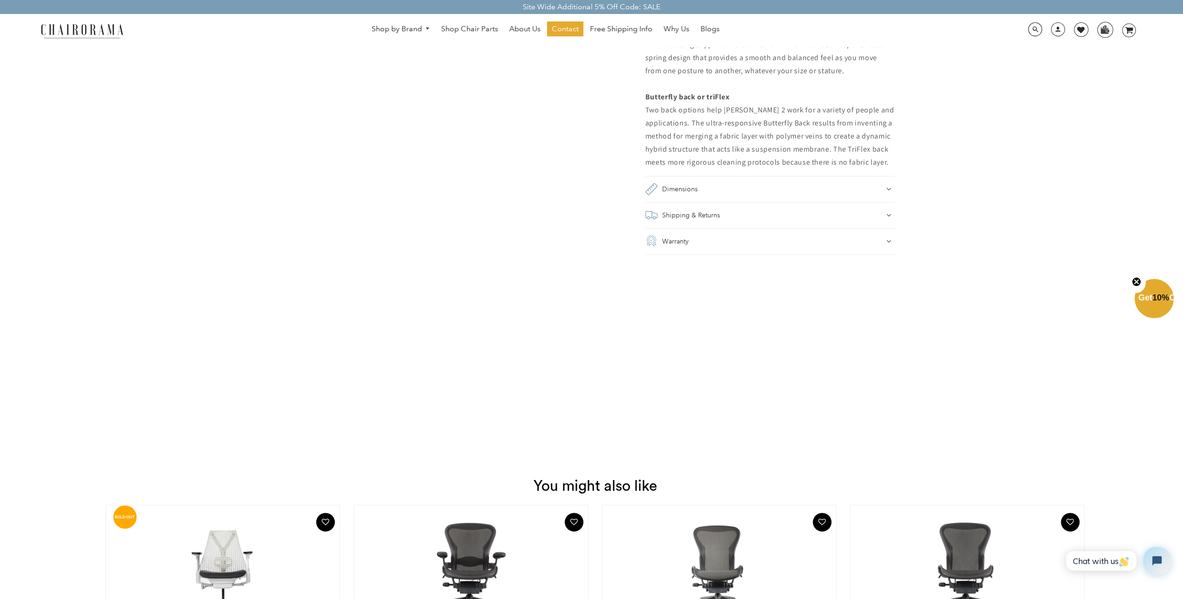
scroll to position [606, 0]
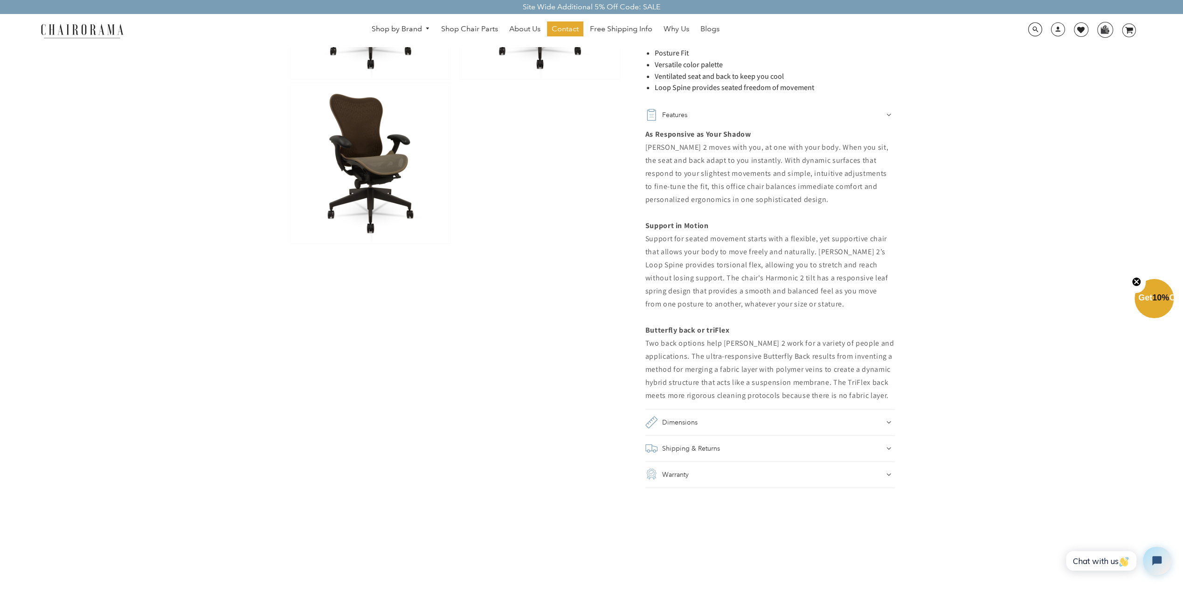
click at [823, 427] on div "Dimensions" at bounding box center [770, 422] width 250 height 13
click at [825, 480] on div "Shipping & Returns" at bounding box center [770, 481] width 250 height 13
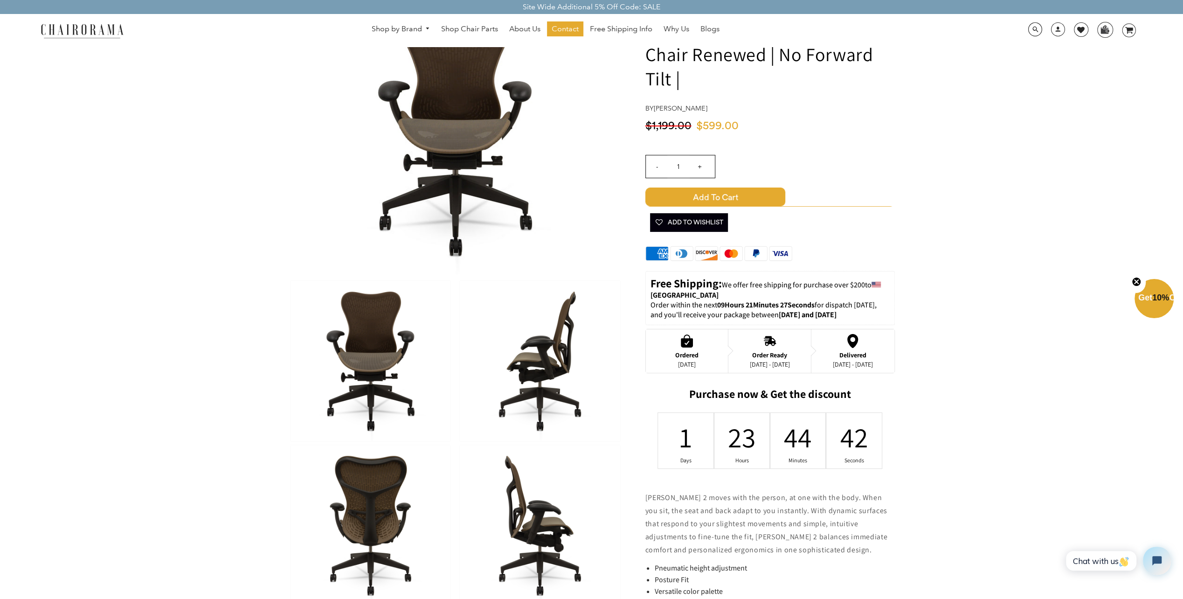
scroll to position [326, 0]
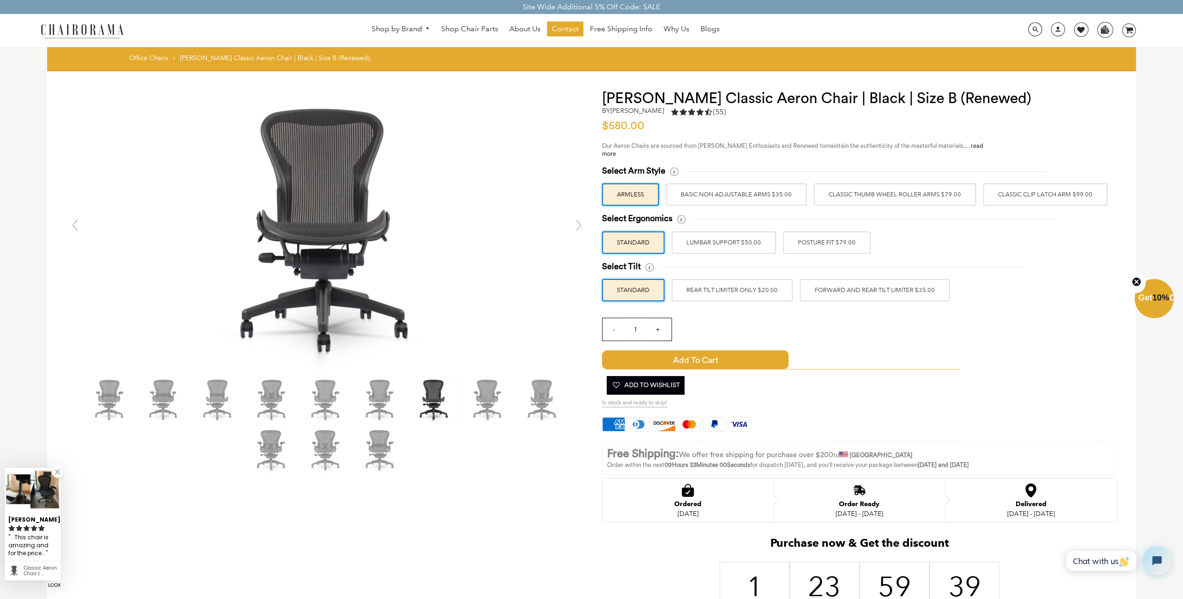
click at [927, 200] on label "Classic Thumb Wheel Roller Arms $79.00" at bounding box center [895, 194] width 162 height 22
click at [0, 0] on input "Classic Thumb Wheel Roller Arms $79.00" at bounding box center [0, 0] width 0 height 0
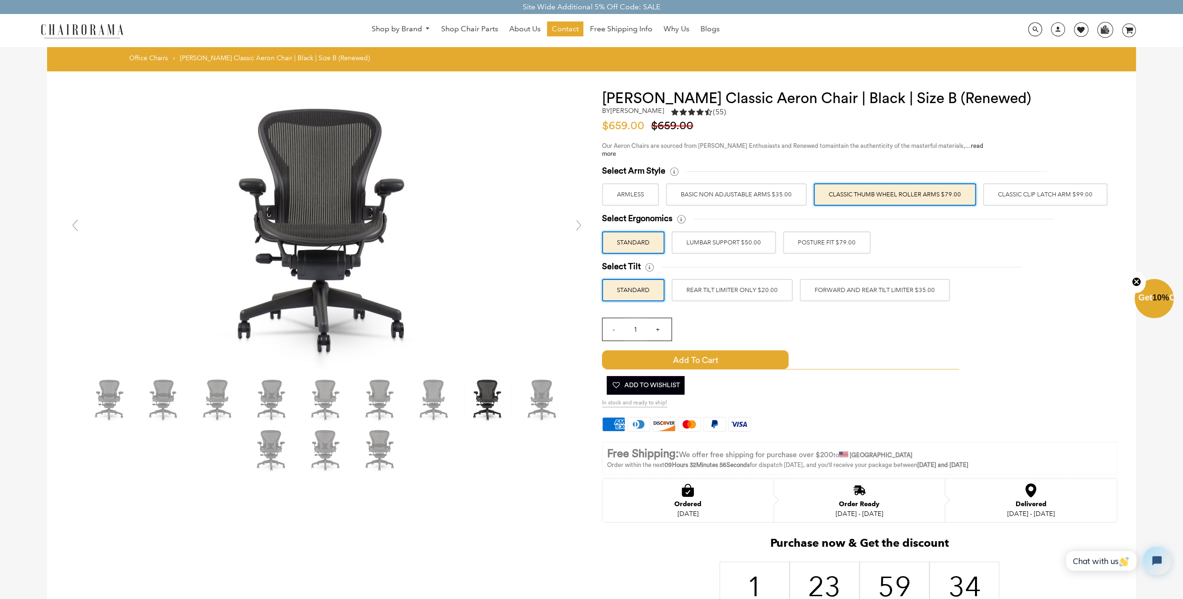
click at [1050, 200] on label "Classic Clip Latch Arm $99.00" at bounding box center [1045, 194] width 125 height 22
click at [0, 0] on input "Classic Clip Latch Arm $99.00" at bounding box center [0, 0] width 0 height 0
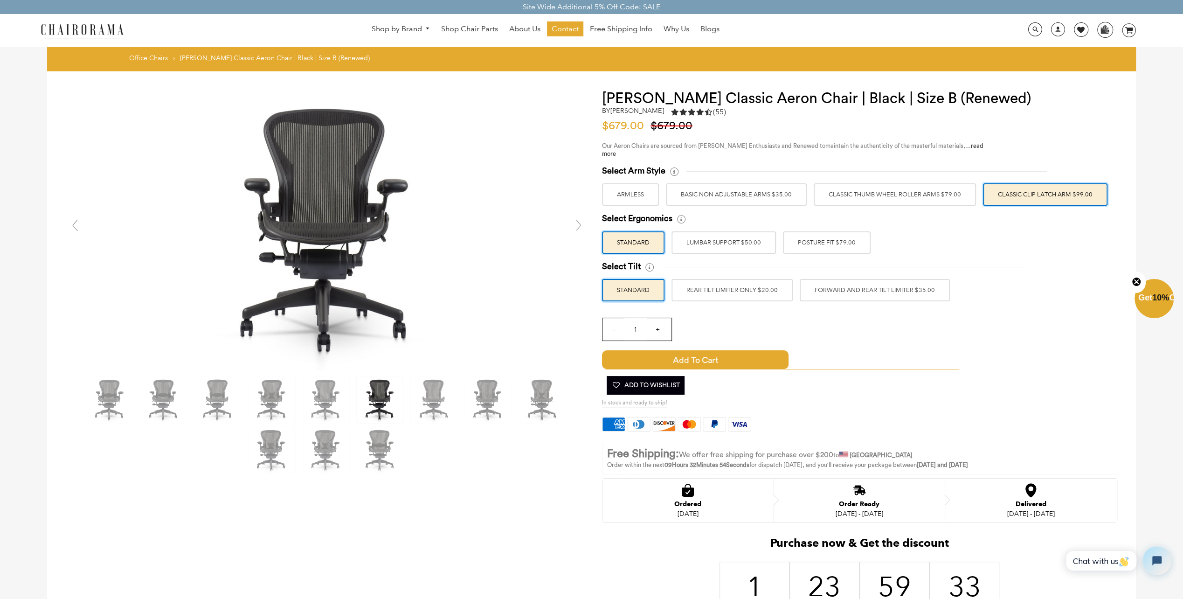
click at [996, 197] on label "Classic Clip Latch Arm $99.00" at bounding box center [1045, 194] width 125 height 22
click at [0, 0] on input "Classic Clip Latch Arm $99.00" at bounding box center [0, 0] width 0 height 0
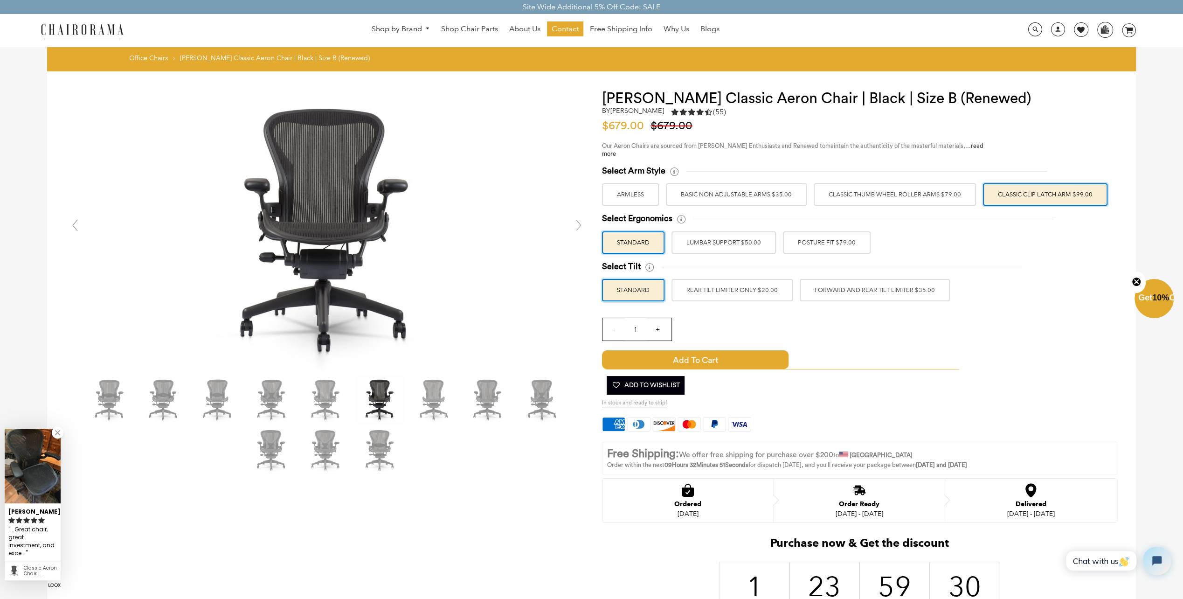
click at [944, 193] on label "Classic Thumb Wheel Roller Arms $79.00" at bounding box center [895, 194] width 162 height 22
click at [0, 0] on input "Classic Thumb Wheel Roller Arms $79.00" at bounding box center [0, 0] width 0 height 0
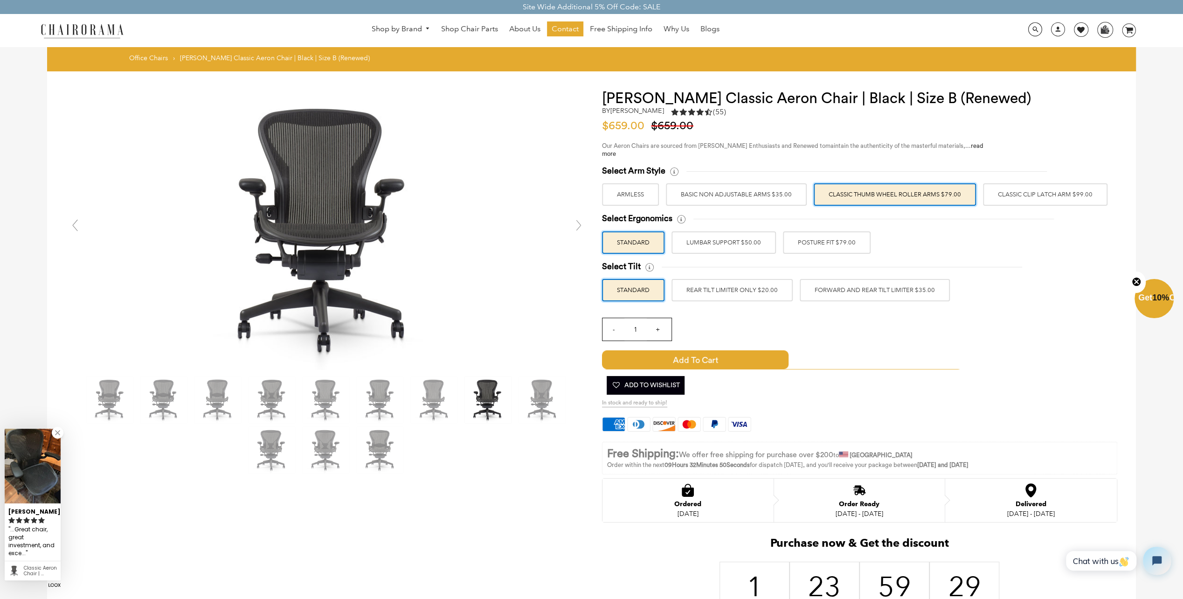
click at [1013, 195] on label "Classic Clip Latch Arm $99.00" at bounding box center [1045, 194] width 125 height 22
click at [0, 0] on input "Classic Clip Latch Arm $99.00" at bounding box center [0, 0] width 0 height 0
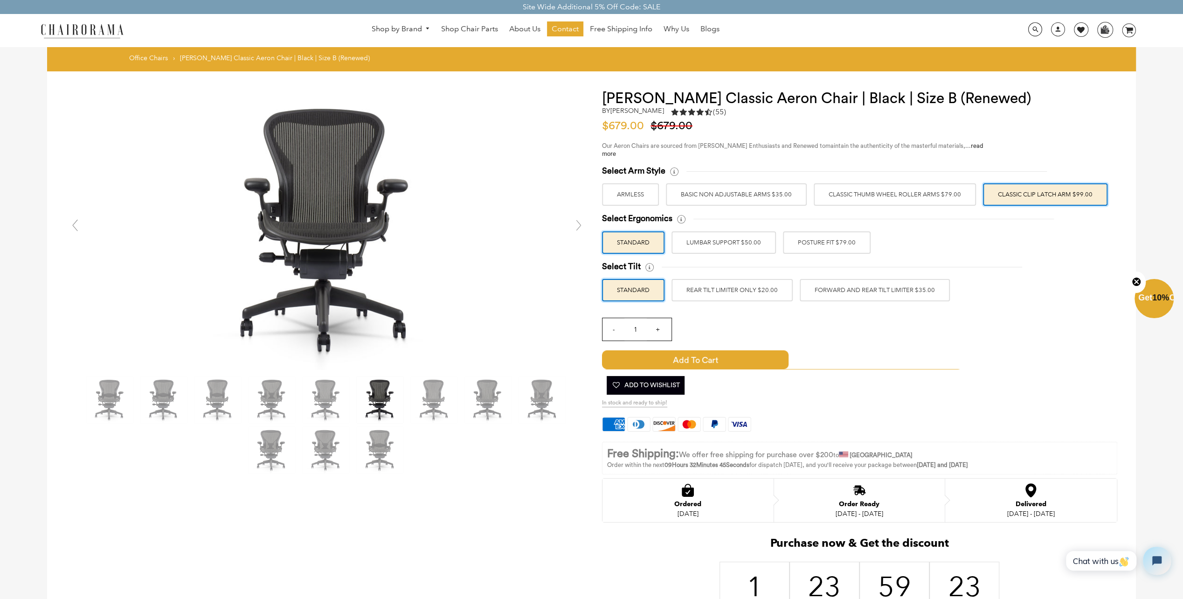
click at [931, 189] on label "Classic Thumb Wheel Roller Arms $79.00" at bounding box center [895, 194] width 162 height 22
click at [0, 0] on input "Classic Thumb Wheel Roller Arms $79.00" at bounding box center [0, 0] width 0 height 0
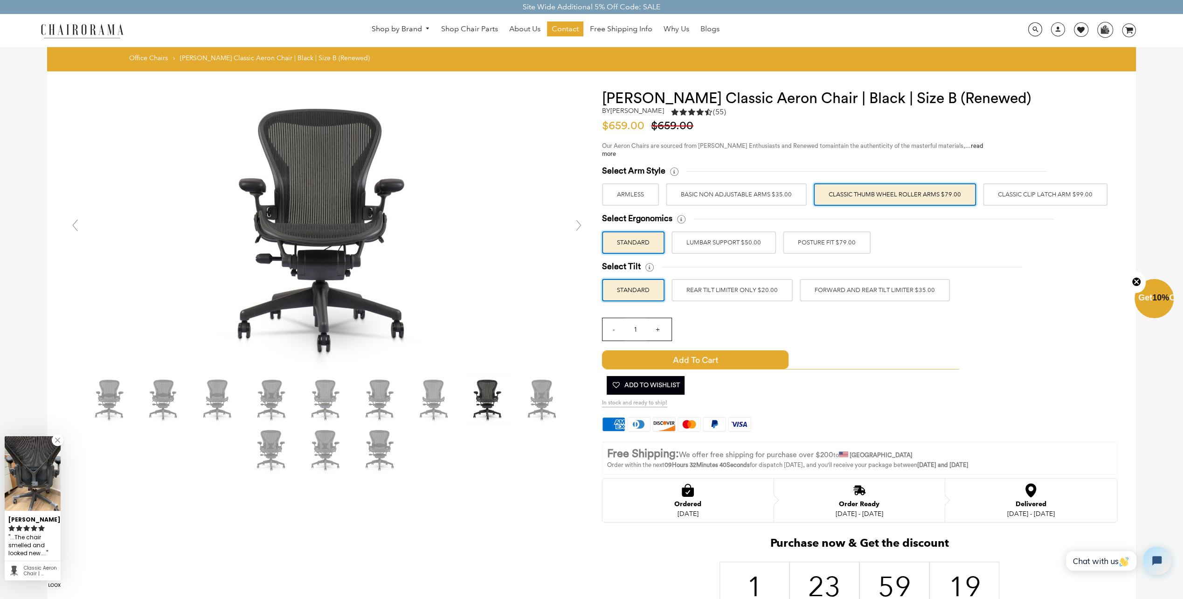
click at [756, 191] on label "BASIC NON ADJUSTABLE ARMS $35.00" at bounding box center [736, 194] width 141 height 22
click at [0, 0] on input "BASIC NON ADJUSTABLE ARMS $35.00" at bounding box center [0, 0] width 0 height 0
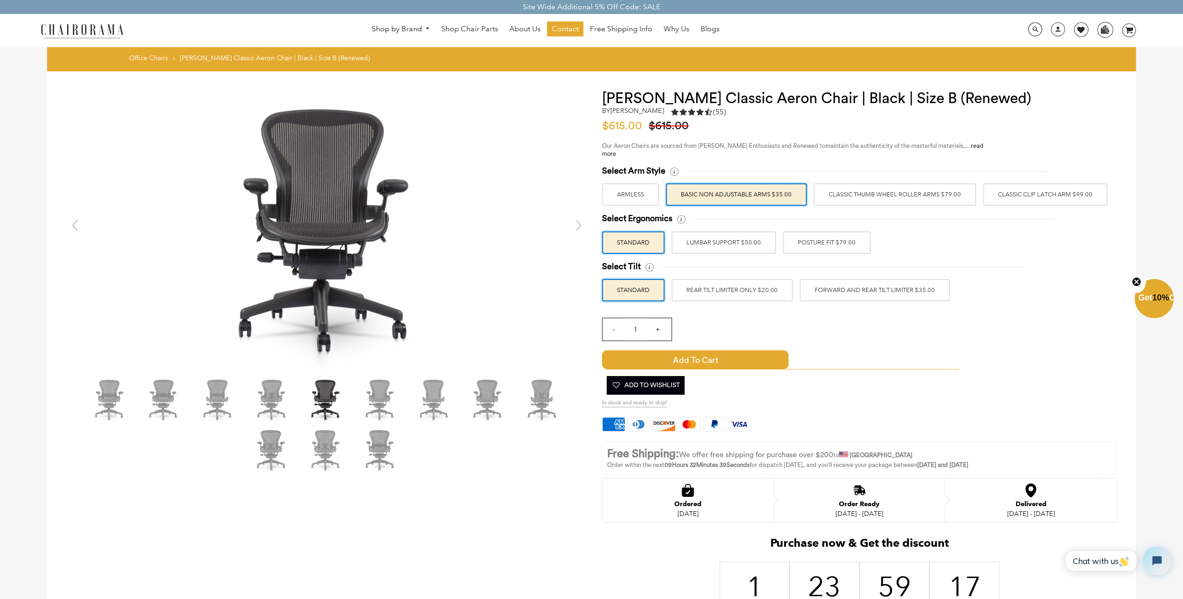
click at [877, 193] on label "Classic Thumb Wheel Roller Arms $79.00" at bounding box center [895, 194] width 162 height 22
click at [0, 0] on input "Classic Thumb Wheel Roller Arms $79.00" at bounding box center [0, 0] width 0 height 0
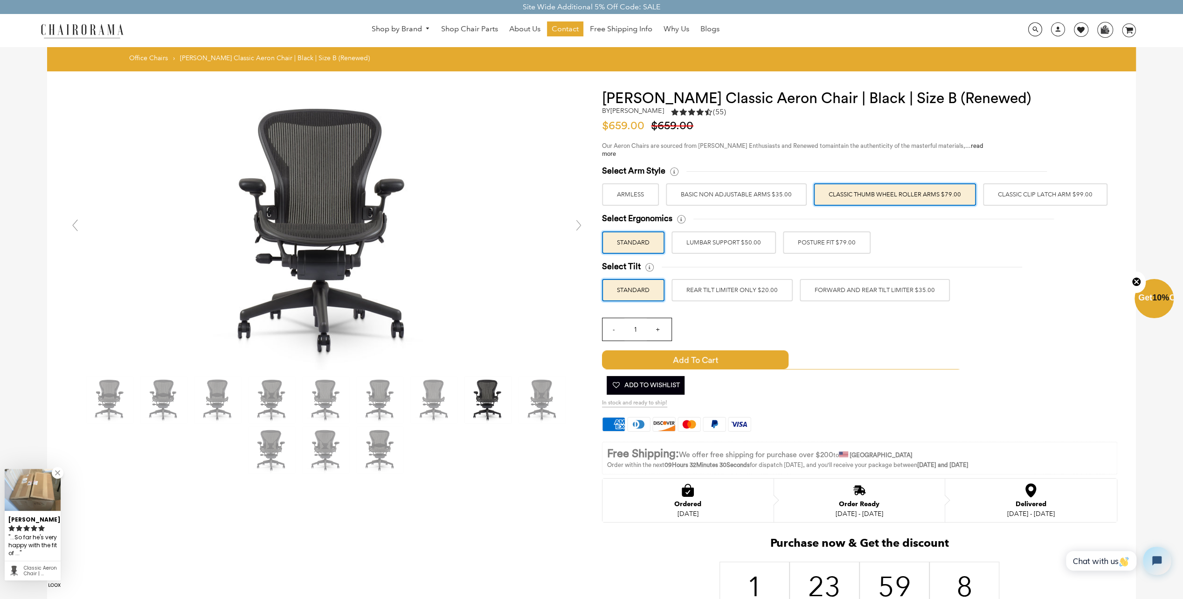
click at [745, 242] on label "LUMBAR SUPPORT $50.00" at bounding box center [724, 242] width 104 height 22
click at [0, 0] on input "LUMBAR SUPPORT $50.00" at bounding box center [0, 0] width 0 height 0
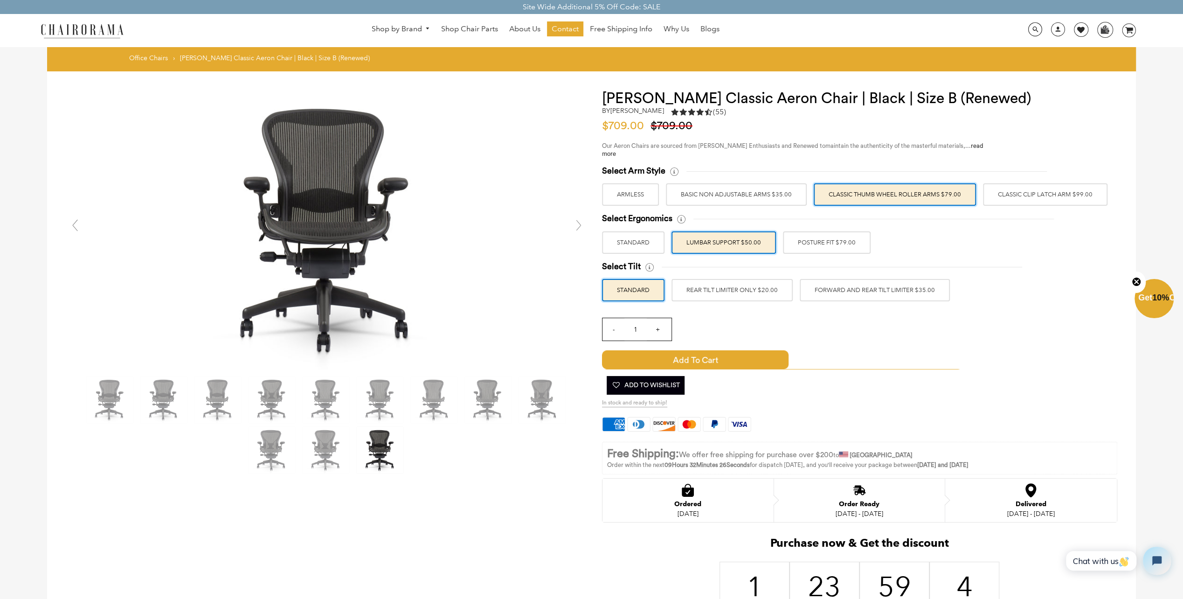
click at [814, 247] on label "POSTURE FIT $79.00" at bounding box center [827, 242] width 88 height 22
click at [0, 0] on input "POSTURE FIT $79.00" at bounding box center [0, 0] width 0 height 0
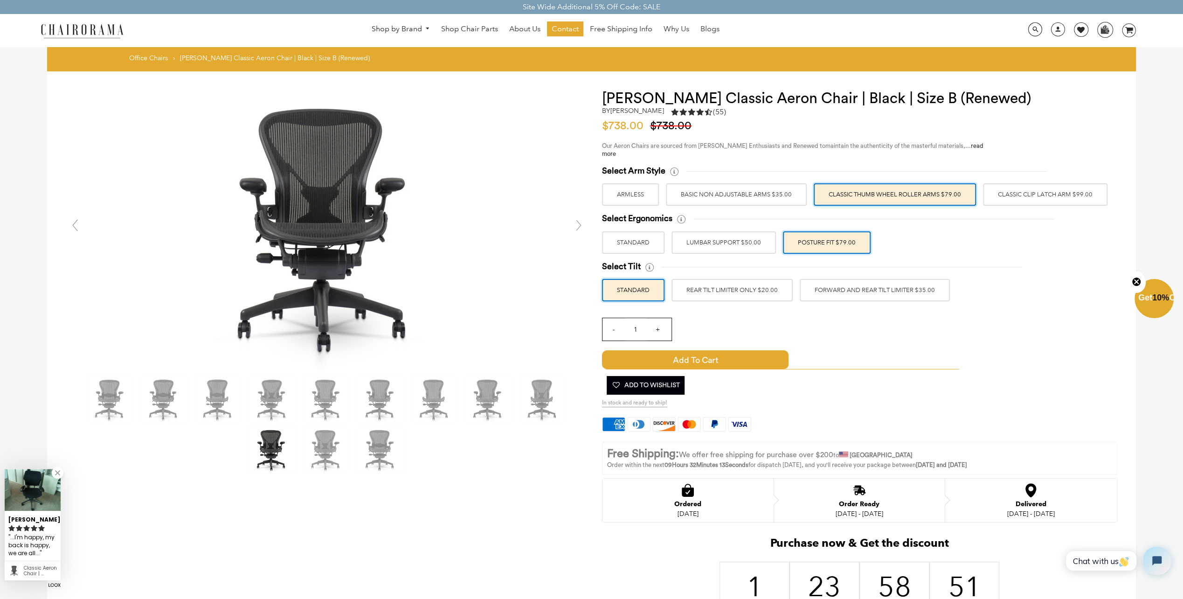
click at [756, 300] on label "REAR TILT LIMITER ONLY $20.00" at bounding box center [732, 290] width 121 height 22
click at [0, 0] on input "REAR TILT LIMITER ONLY $20.00" at bounding box center [0, 0] width 0 height 0
click at [855, 293] on label "FORWARD AND REAR TILT LIMITER $35.00" at bounding box center [875, 290] width 150 height 22
click at [0, 0] on input "FORWARD AND REAR TILT LIMITER $35.00" at bounding box center [0, 0] width 0 height 0
click at [771, 293] on label "REAR TILT LIMITER ONLY $20.00" at bounding box center [732, 290] width 121 height 22
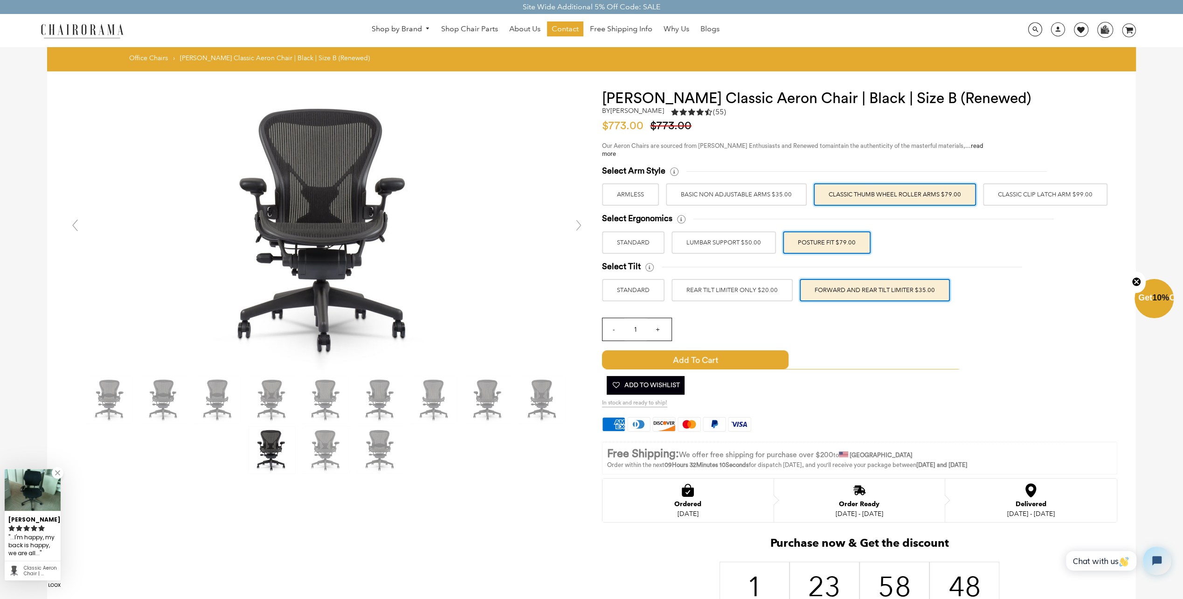
click at [0, 0] on input "REAR TILT LIMITER ONLY $20.00" at bounding box center [0, 0] width 0 height 0
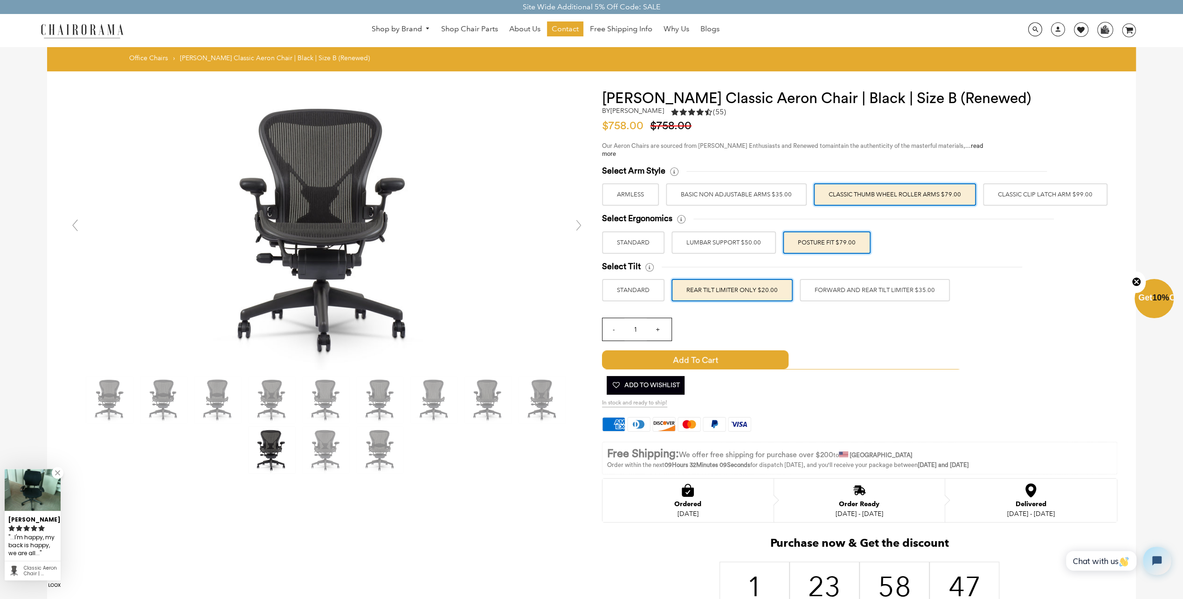
click at [665, 294] on div "Select Tilt STANDARD REAR TILT LIMITER ONLY $20.00 FORWARD AND REAR TILT LIMITE…" at bounding box center [859, 281] width 515 height 40
click at [652, 292] on label "STANDARD" at bounding box center [633, 290] width 62 height 22
click at [0, 0] on input "STANDARD" at bounding box center [0, 0] width 0 height 0
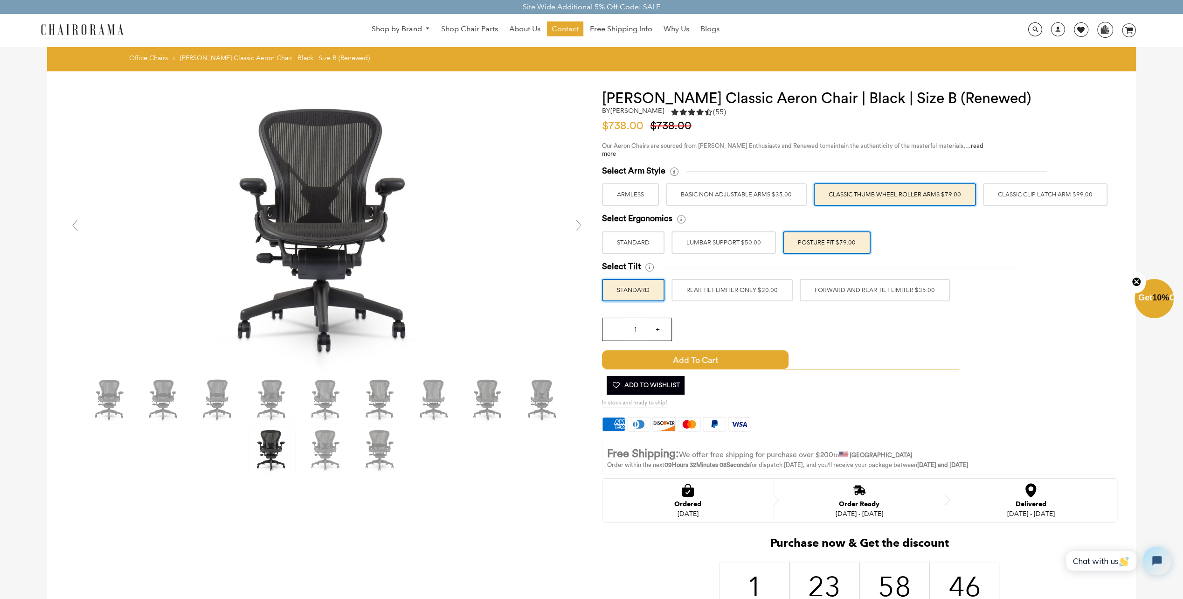
click at [754, 293] on label "REAR TILT LIMITER ONLY $20.00" at bounding box center [732, 290] width 121 height 22
click at [0, 0] on input "REAR TILT LIMITER ONLY $20.00" at bounding box center [0, 0] width 0 height 0
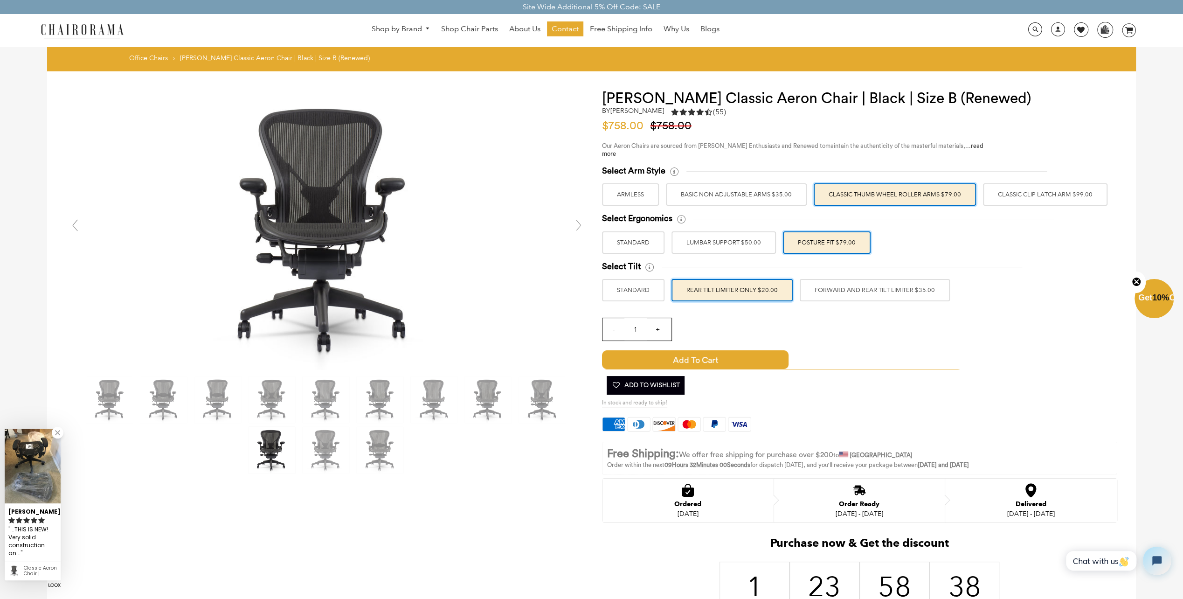
click at [648, 294] on label "STANDARD" at bounding box center [633, 290] width 62 height 22
click at [0, 0] on input "STANDARD" at bounding box center [0, 0] width 0 height 0
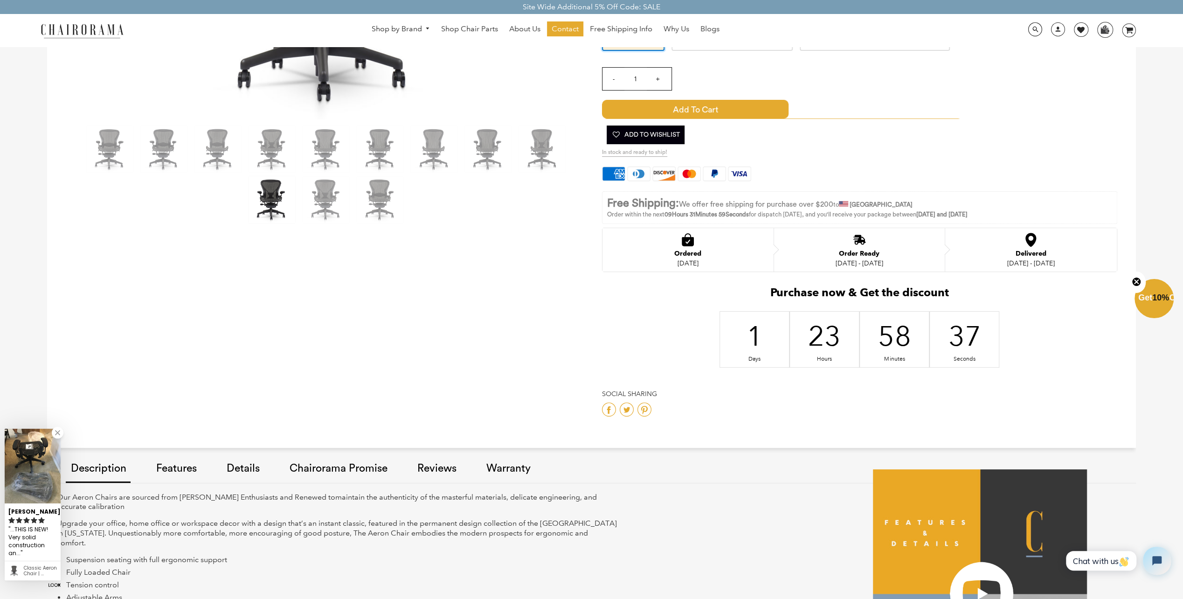
scroll to position [326, 0]
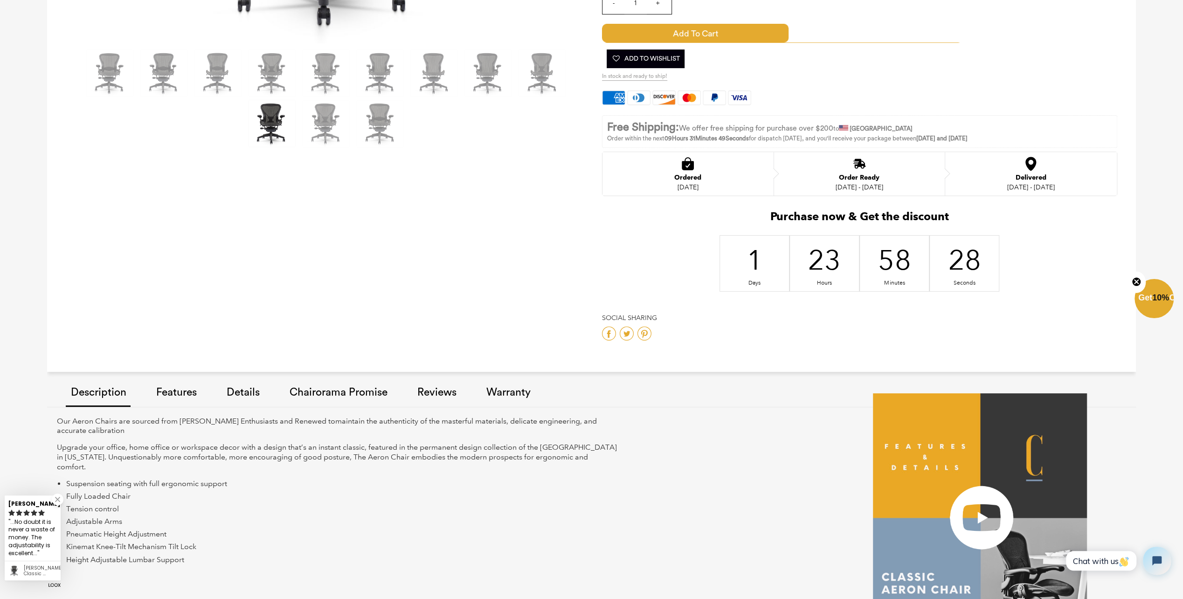
click at [195, 382] on link "Features" at bounding box center [176, 393] width 50 height 53
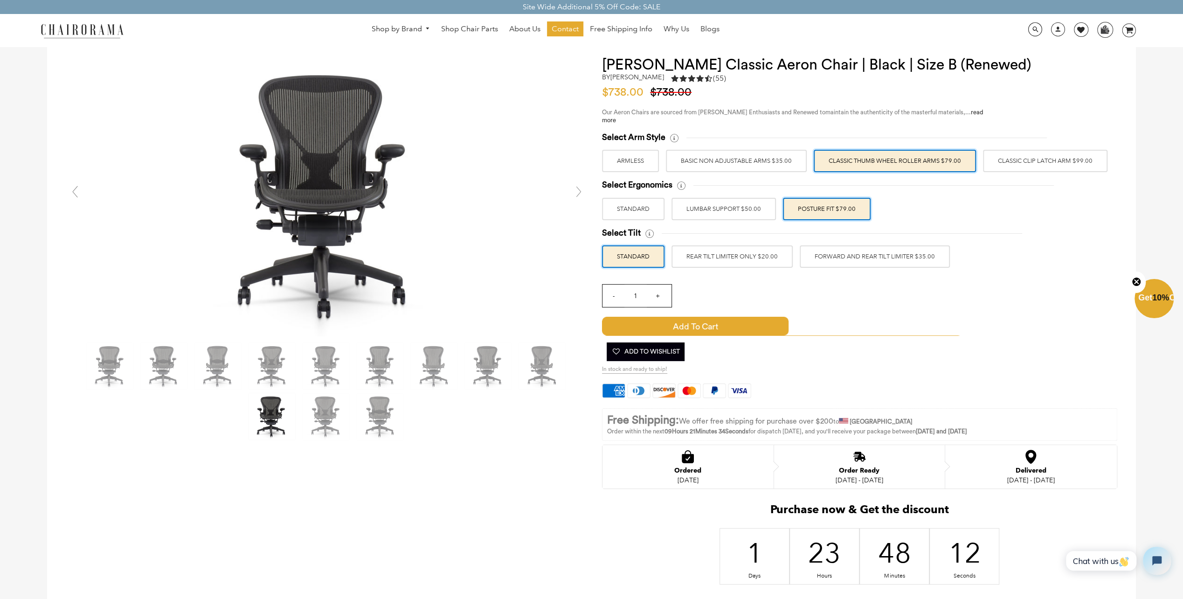
scroll to position [0, 0]
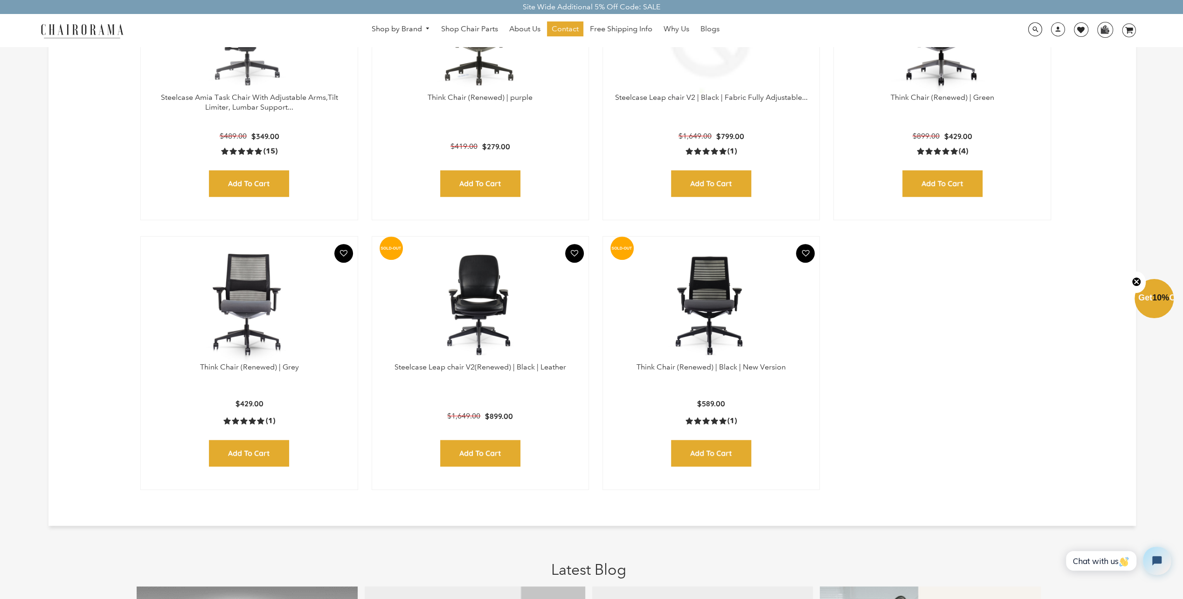
scroll to position [373, 0]
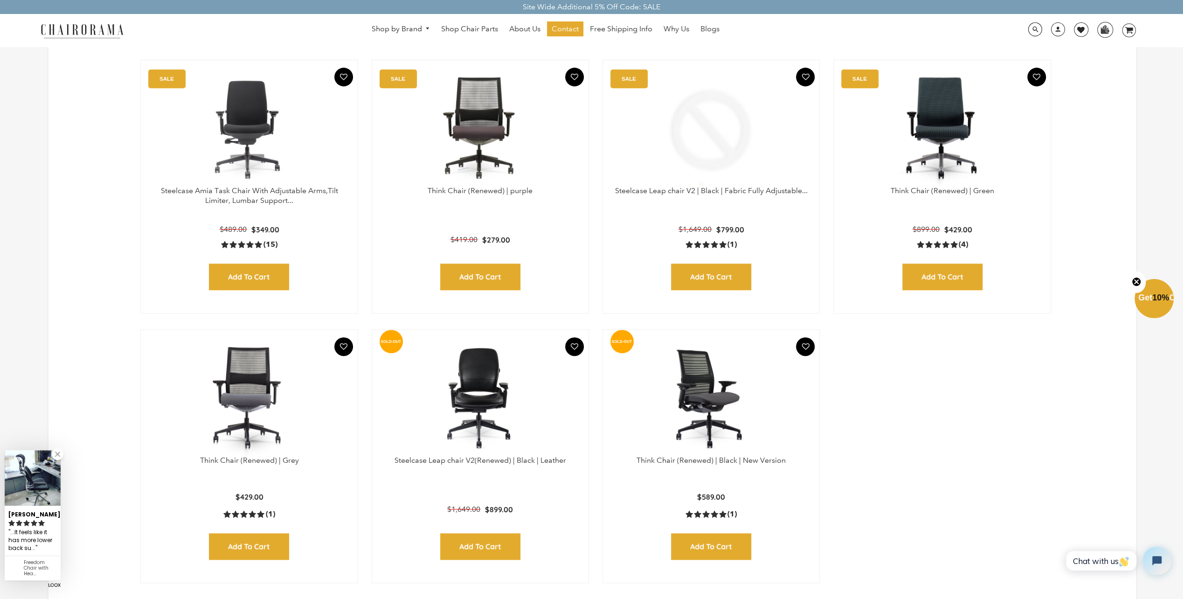
drag, startPoint x: 711, startPoint y: 380, endPoint x: 719, endPoint y: 369, distance: 13.1
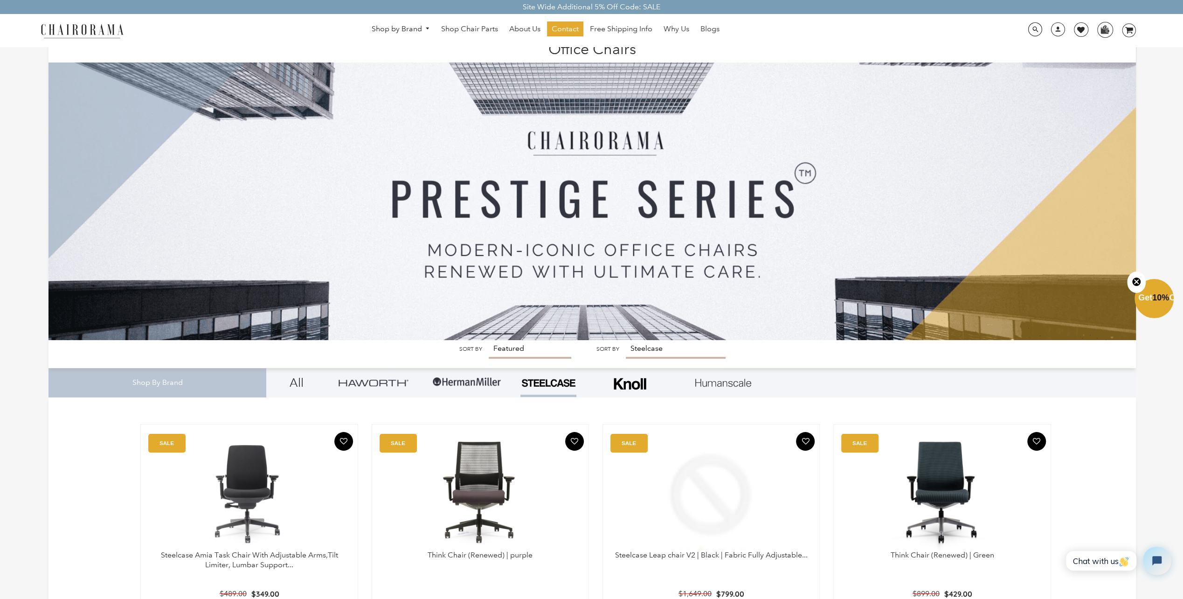
scroll to position [0, 0]
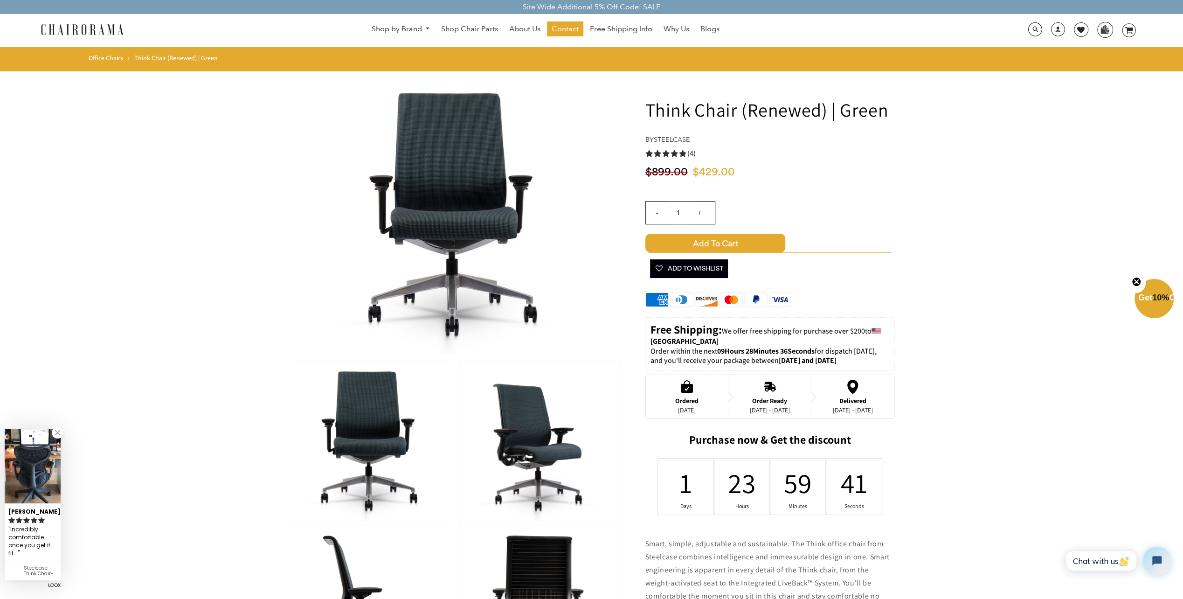
click at [373, 421] on img at bounding box center [371, 441] width 160 height 160
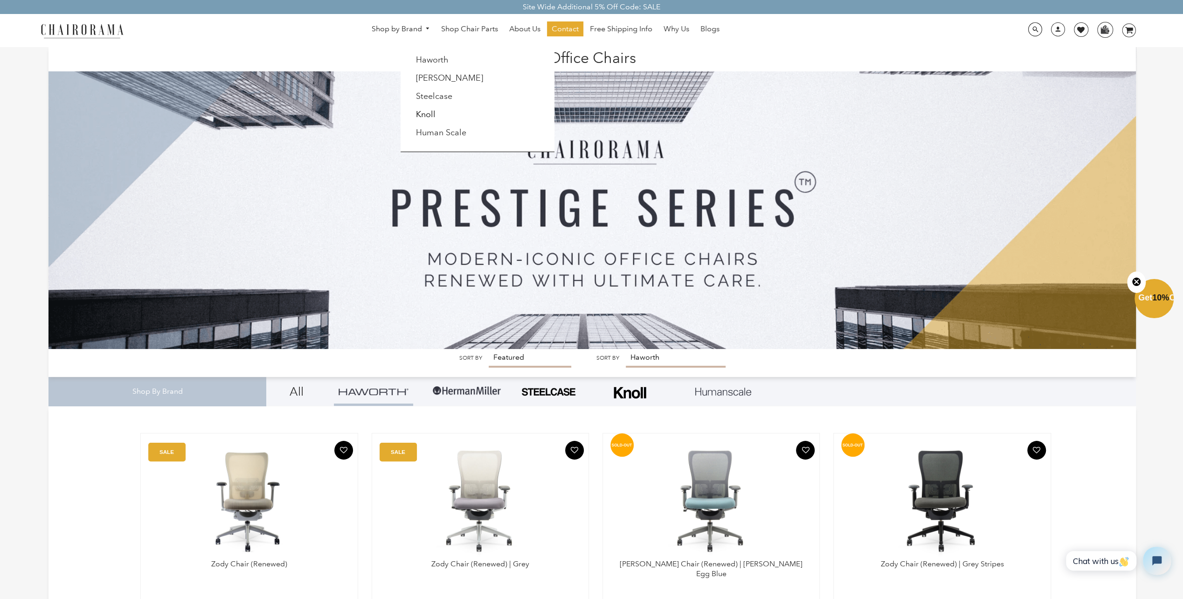
click at [428, 113] on link "Knoll" at bounding box center [426, 114] width 20 height 10
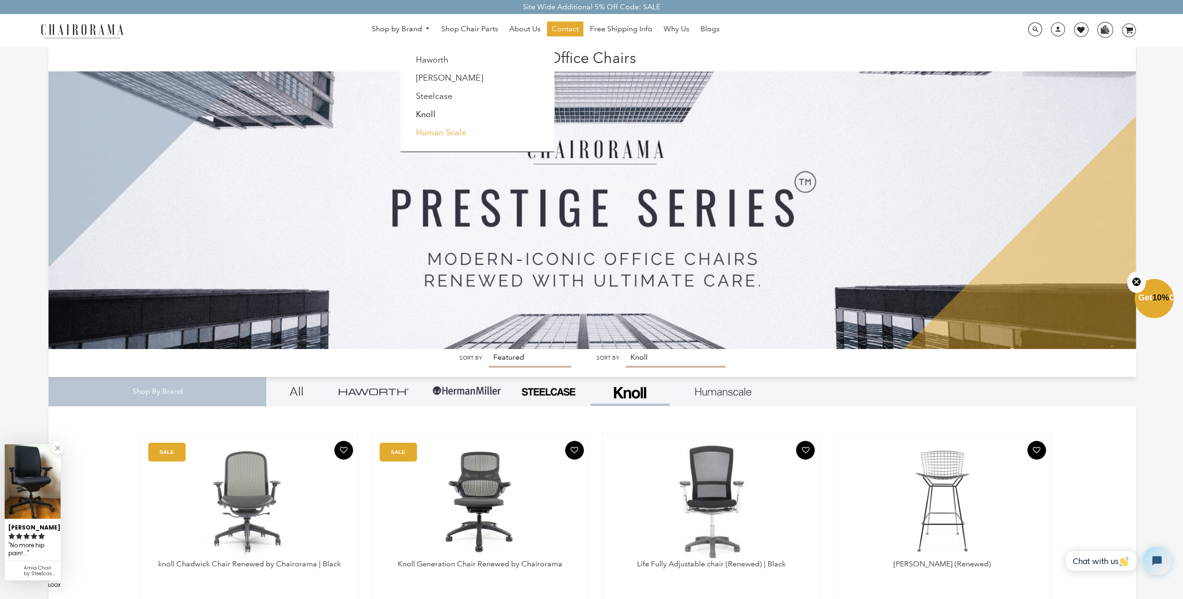
click at [430, 132] on link "Human Scale" at bounding box center [441, 132] width 50 height 10
